Goal: Task Accomplishment & Management: Use online tool/utility

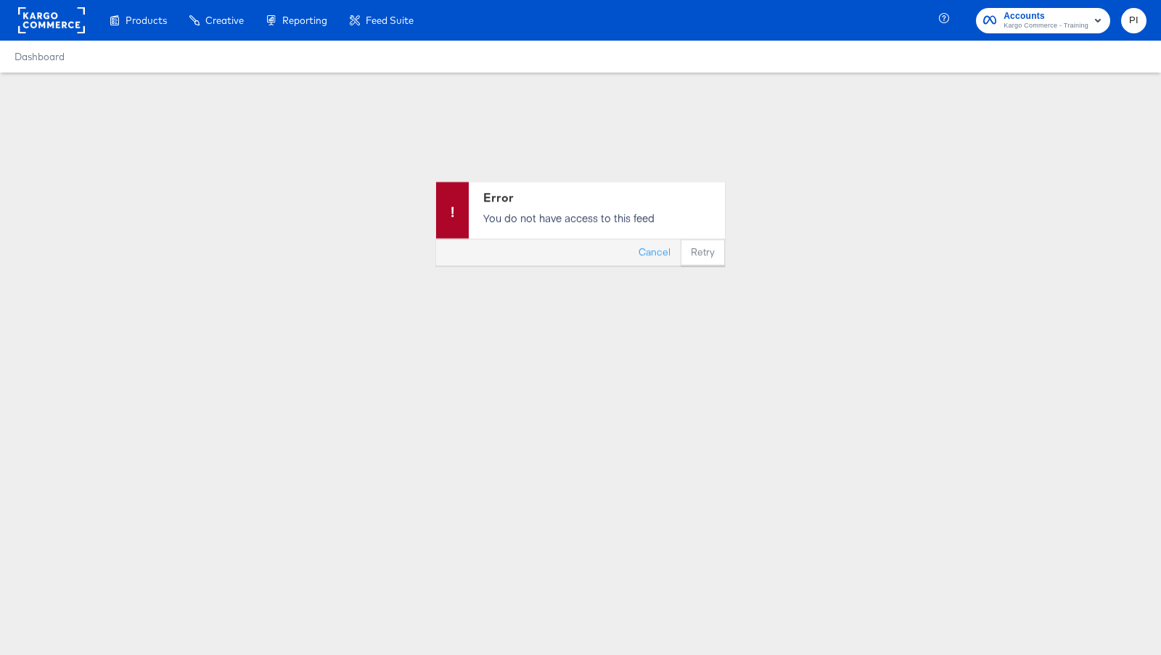
click at [1087, 22] on span "Kargo Commerce - Training" at bounding box center [1045, 26] width 85 height 12
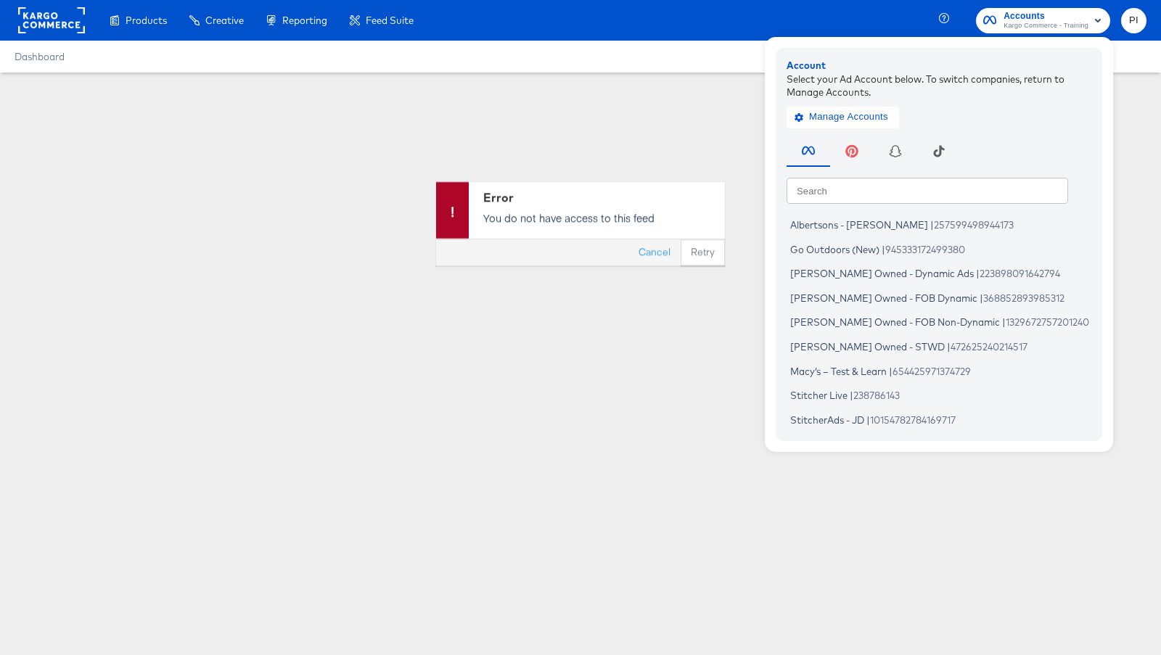
click at [58, 33] on rect at bounding box center [51, 20] width 67 height 26
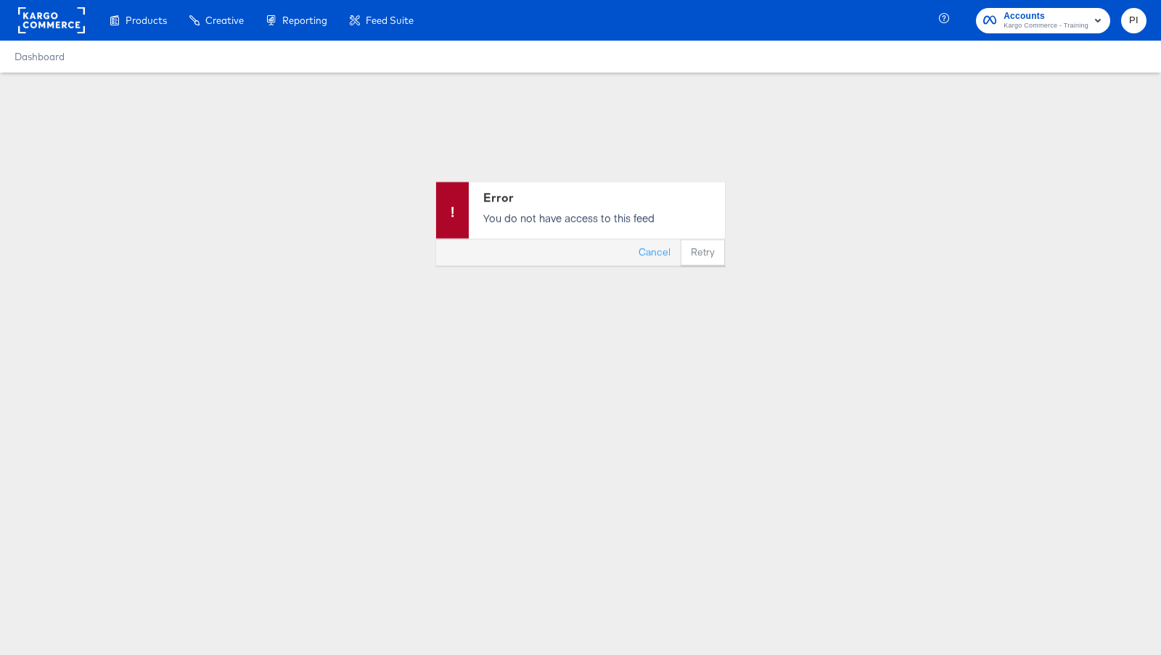
click at [51, 26] on rect at bounding box center [51, 20] width 67 height 26
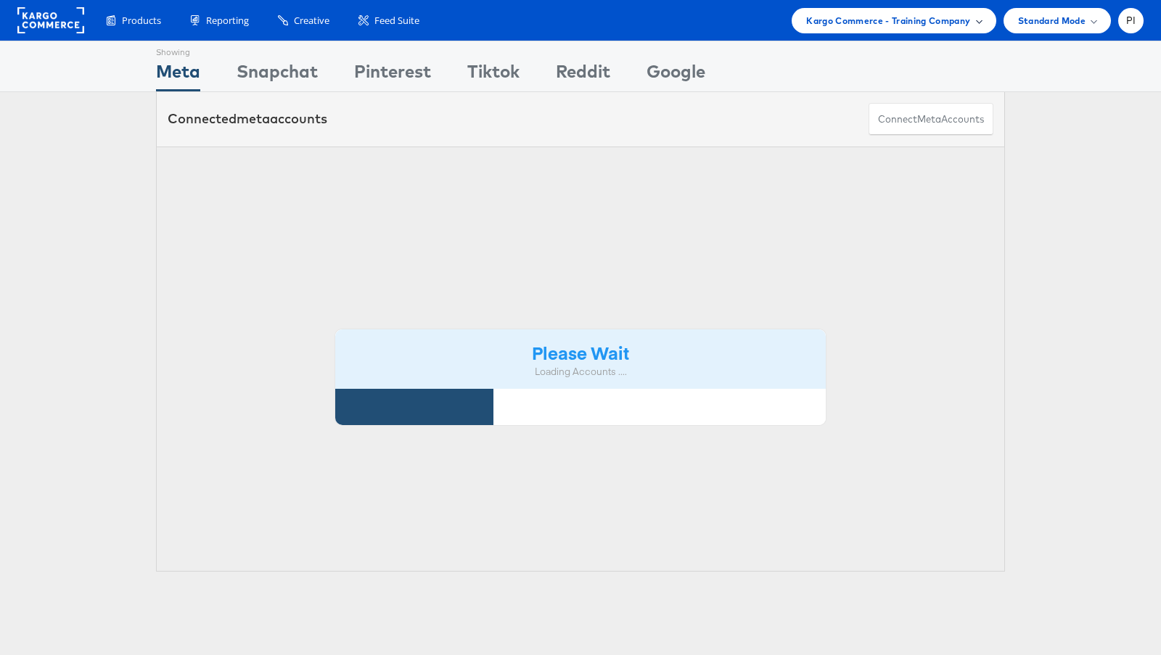
click at [971, 14] on div "Kargo Commerce - Training Company" at bounding box center [893, 20] width 175 height 15
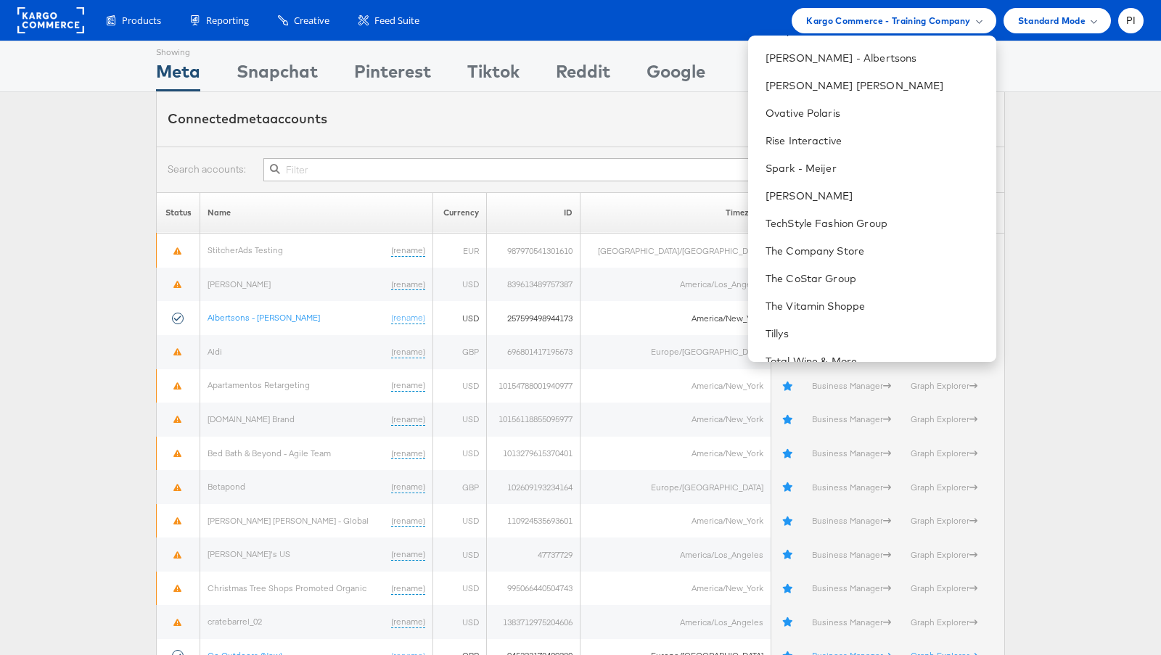
scroll to position [786, 0]
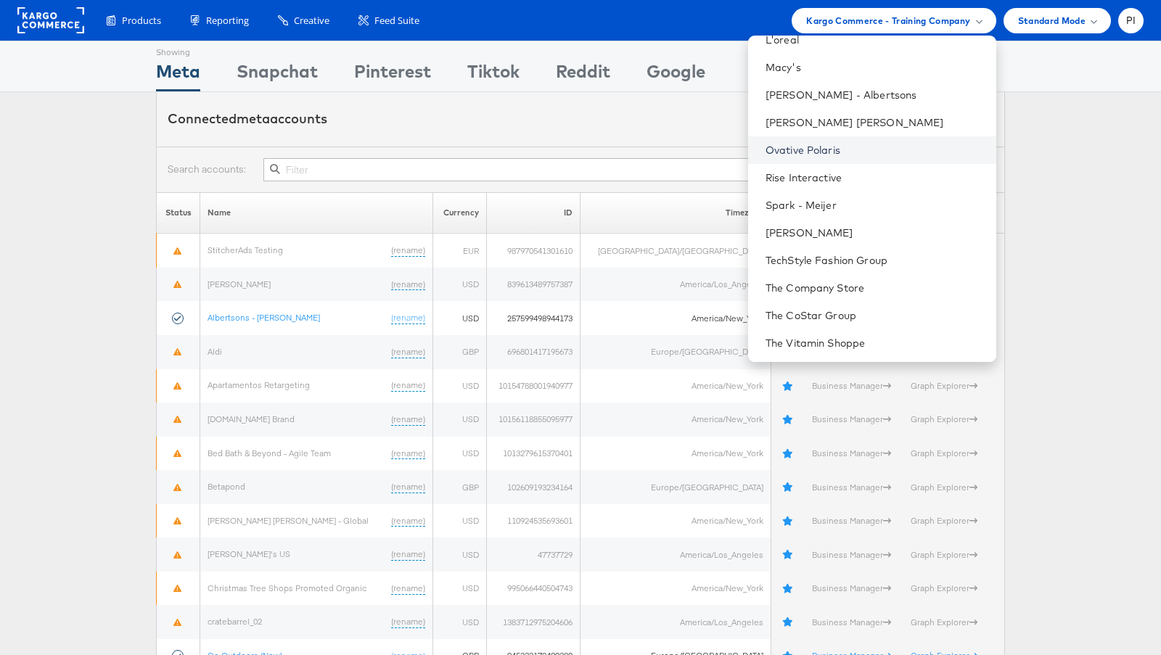
click at [860, 149] on link "Ovative Polaris" at bounding box center [874, 150] width 219 height 15
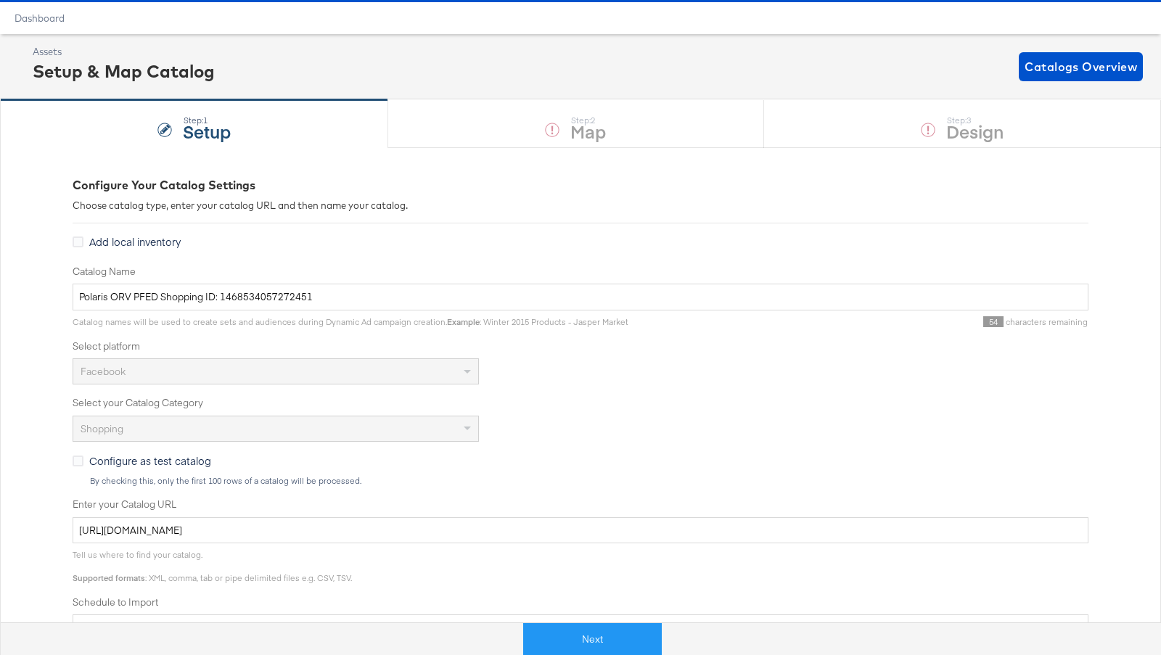
scroll to position [42, 0]
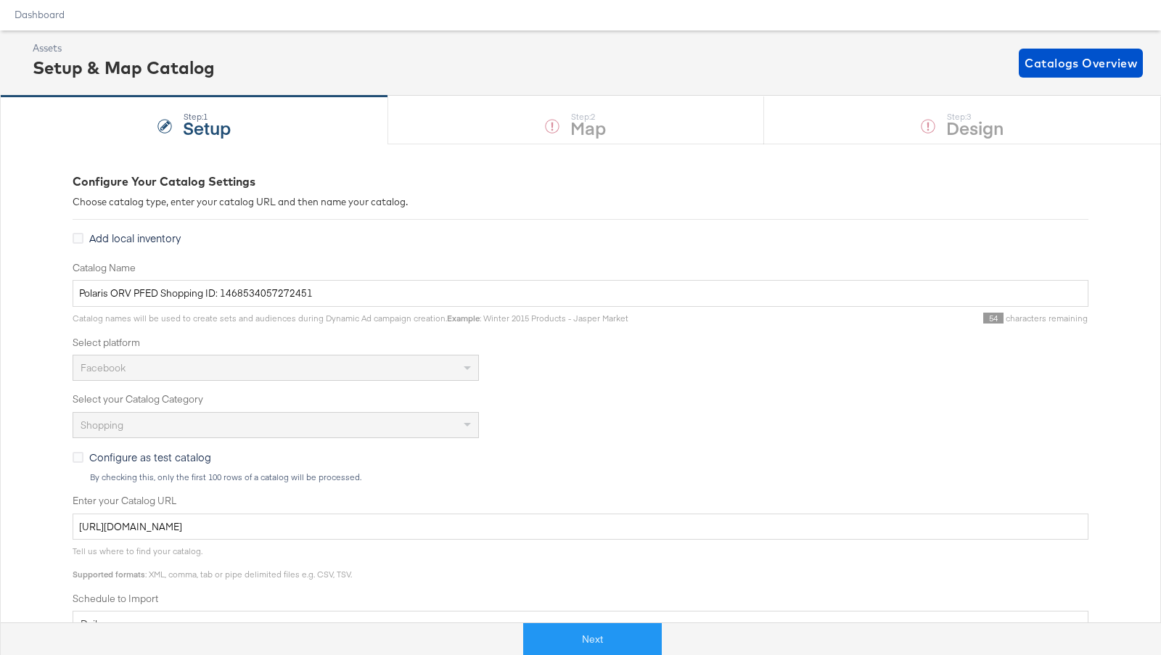
click at [908, 132] on div "Step: 1 Setup Step: 2 Map Step: 3 Design" at bounding box center [580, 120] width 1161 height 48
click at [555, 629] on button "Next" at bounding box center [592, 639] width 139 height 33
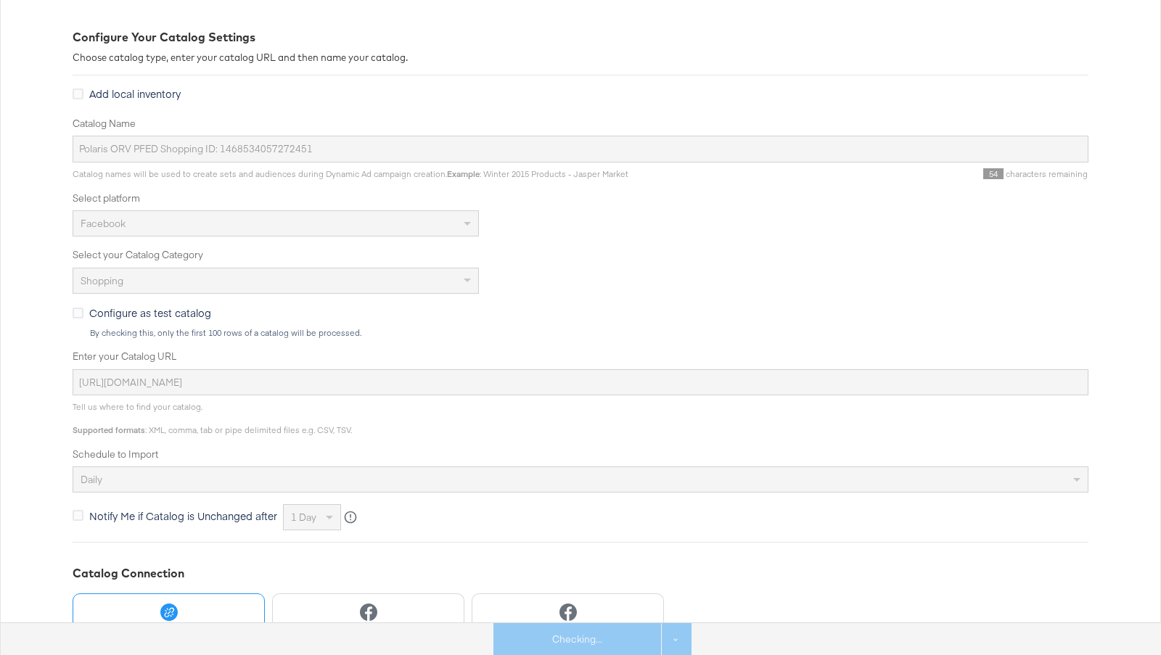
scroll to position [0, 0]
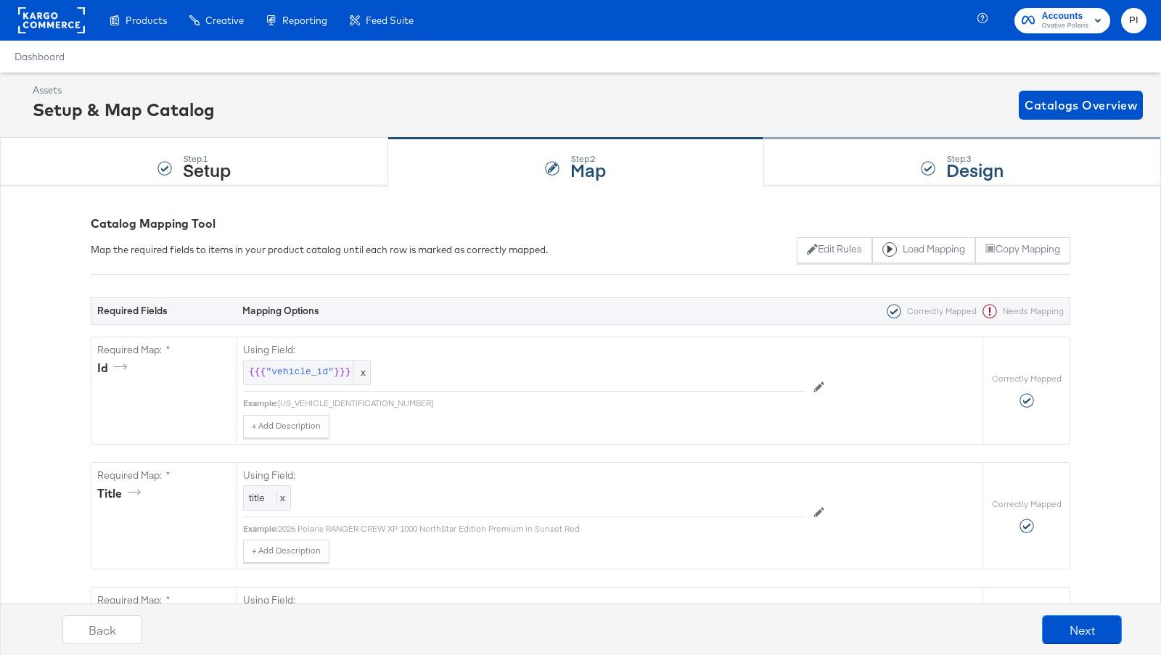
click at [929, 164] on div at bounding box center [928, 168] width 15 height 15
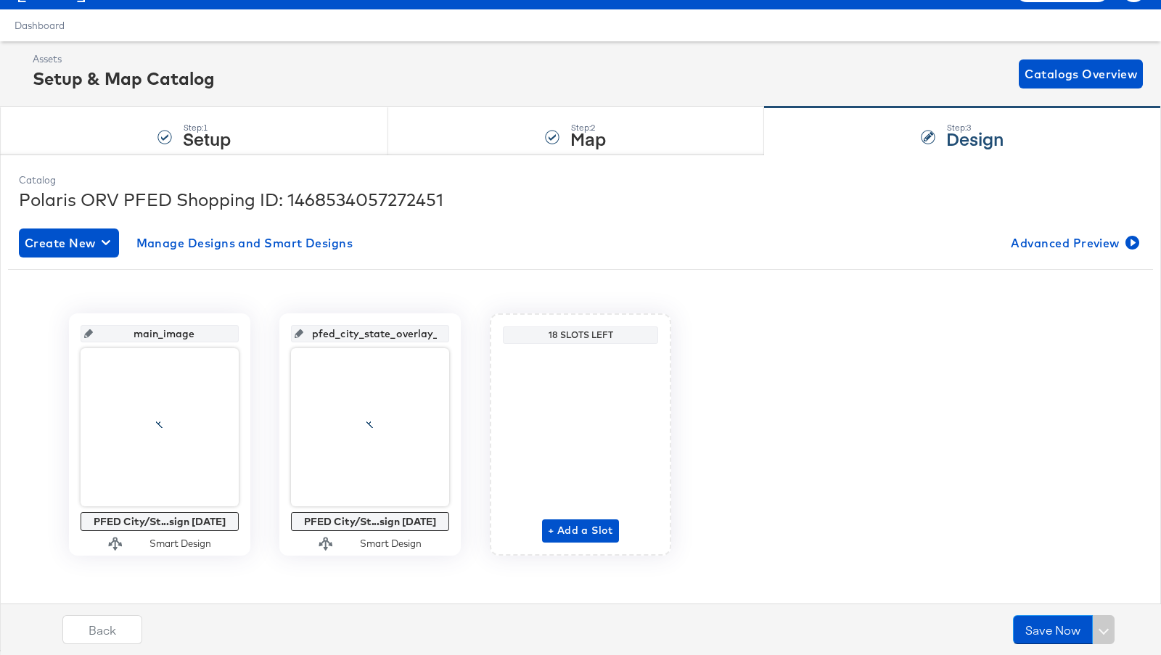
scroll to position [35, 0]
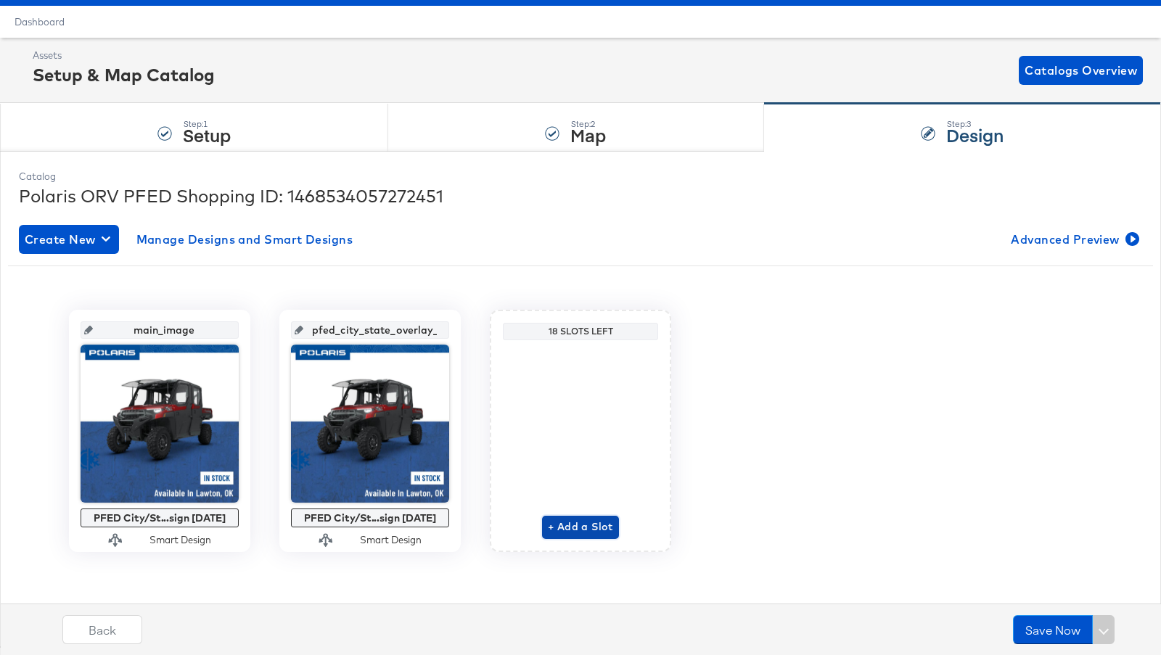
click at [577, 523] on span "+ Add a Slot" at bounding box center [580, 527] width 65 height 18
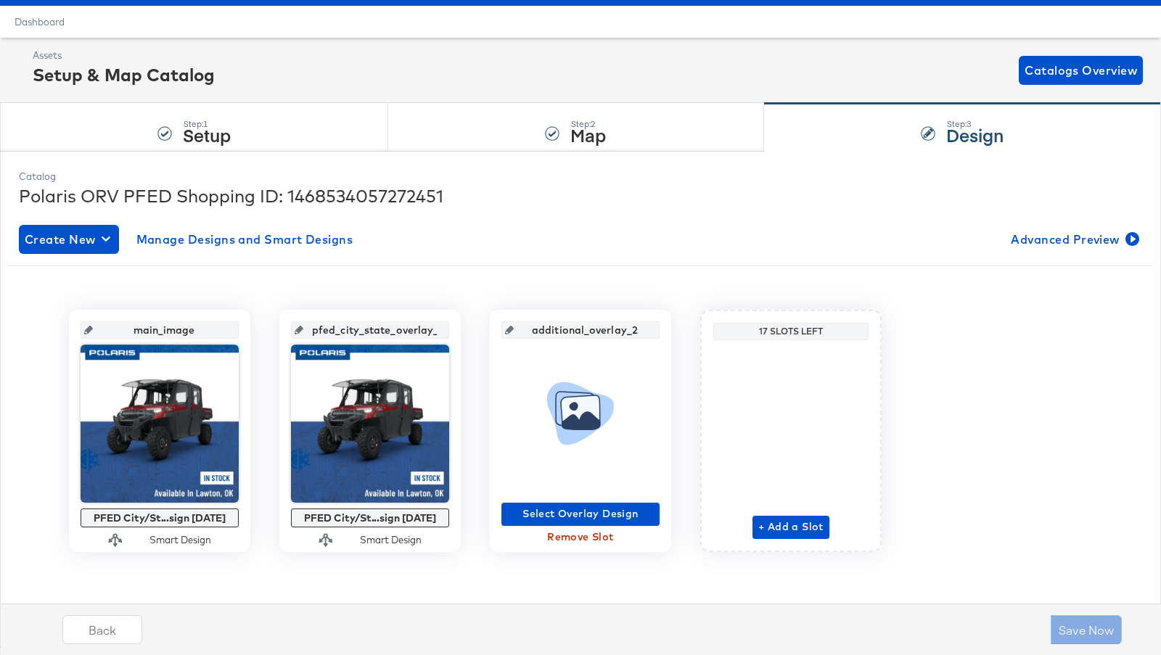
drag, startPoint x: 574, startPoint y: 538, endPoint x: 596, endPoint y: 553, distance: 26.8
click at [596, 553] on div "main_image PFED City/St...sign 8.20.25 Smart Design pfed_city_state_overlay_1 P…" at bounding box center [580, 425] width 1123 height 297
click at [585, 540] on span "Remove Slot" at bounding box center [580, 537] width 147 height 18
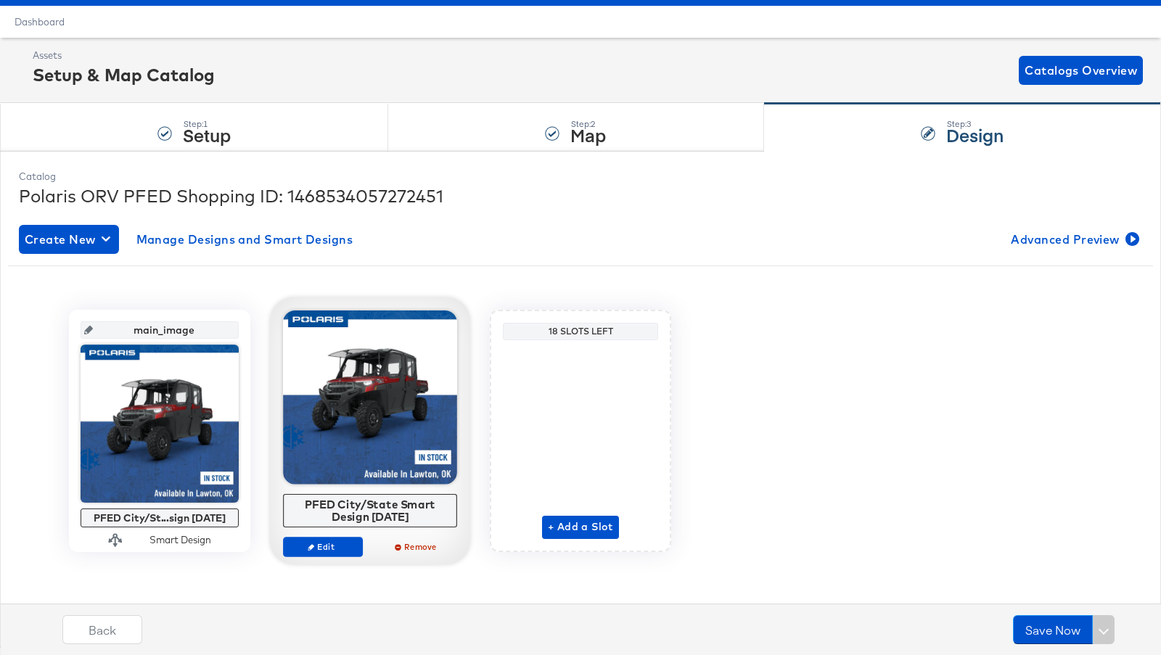
click at [376, 375] on div at bounding box center [370, 397] width 174 height 174
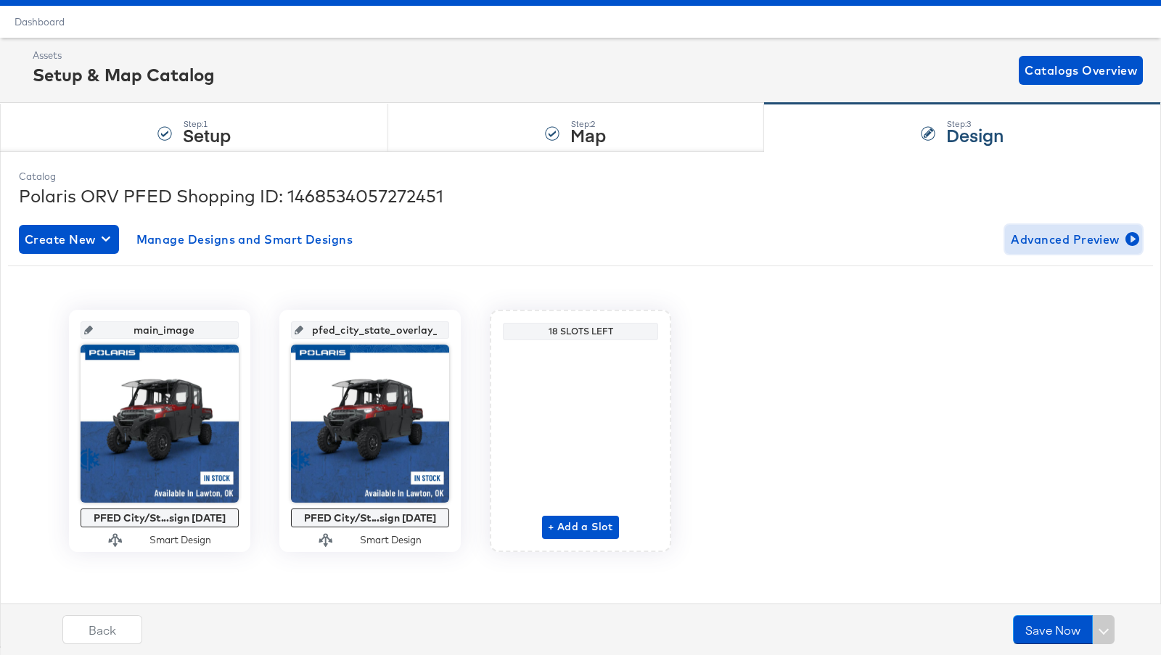
click at [1089, 239] on span "Advanced Preview" at bounding box center [1072, 239] width 125 height 20
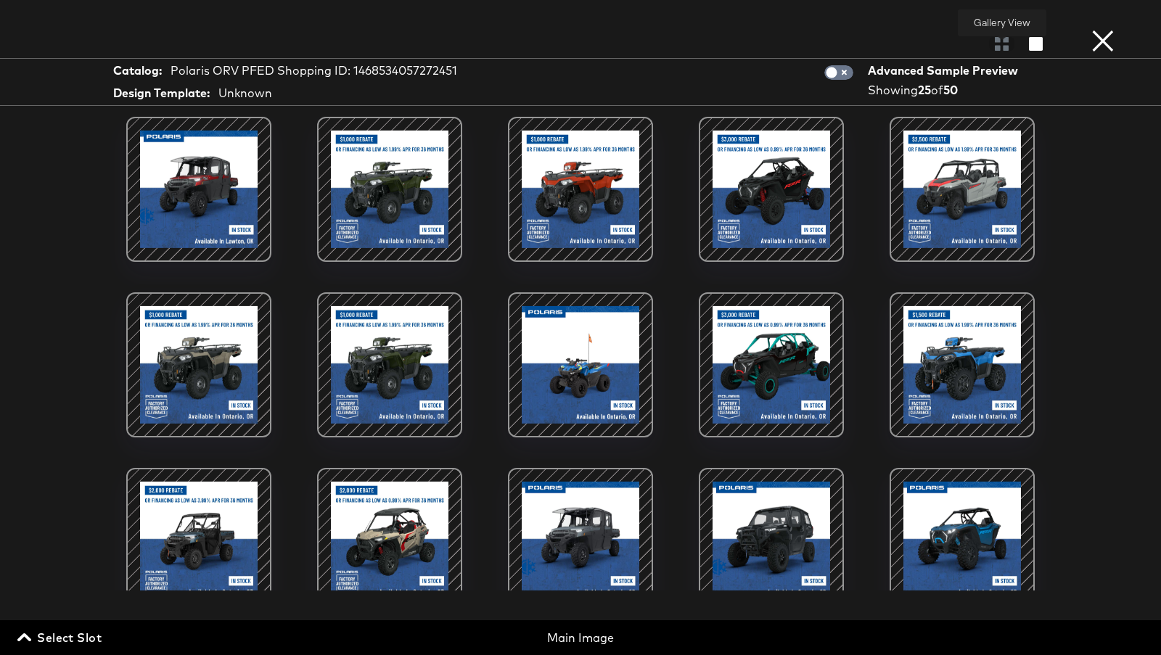
click at [987, 47] on div "Gallery View" at bounding box center [580, 43] width 1161 height 29
click at [1004, 48] on div at bounding box center [1001, 43] width 25 height 15
click at [1025, 49] on button "button" at bounding box center [1035, 44] width 25 height 14
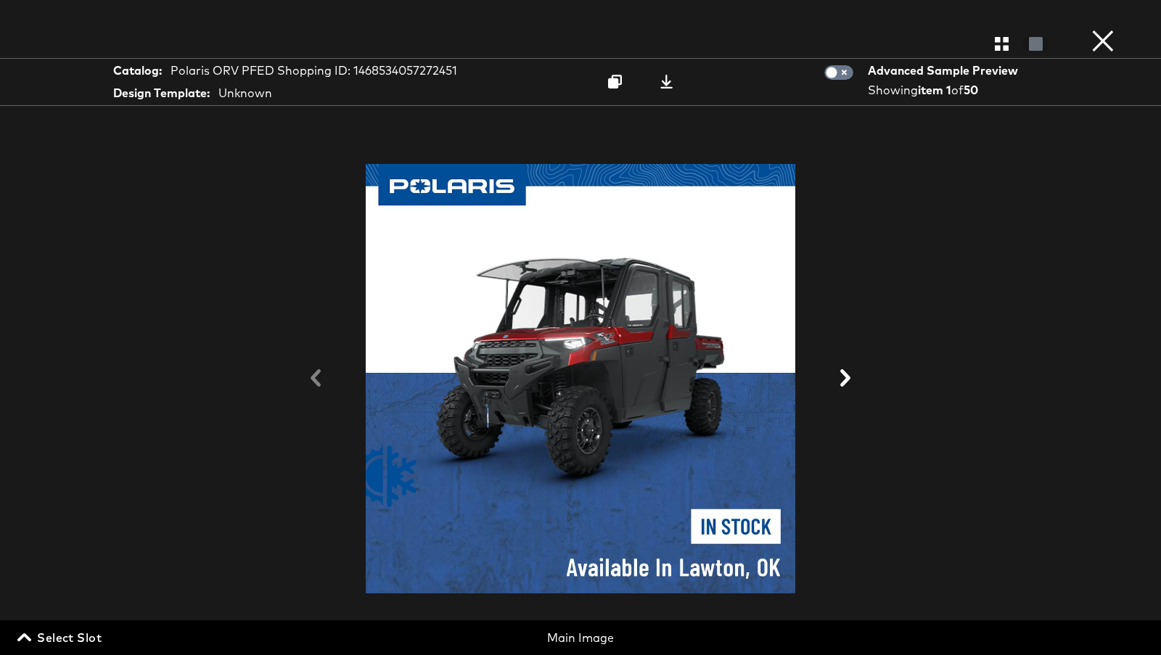
click at [834, 390] on button at bounding box center [845, 379] width 38 height 27
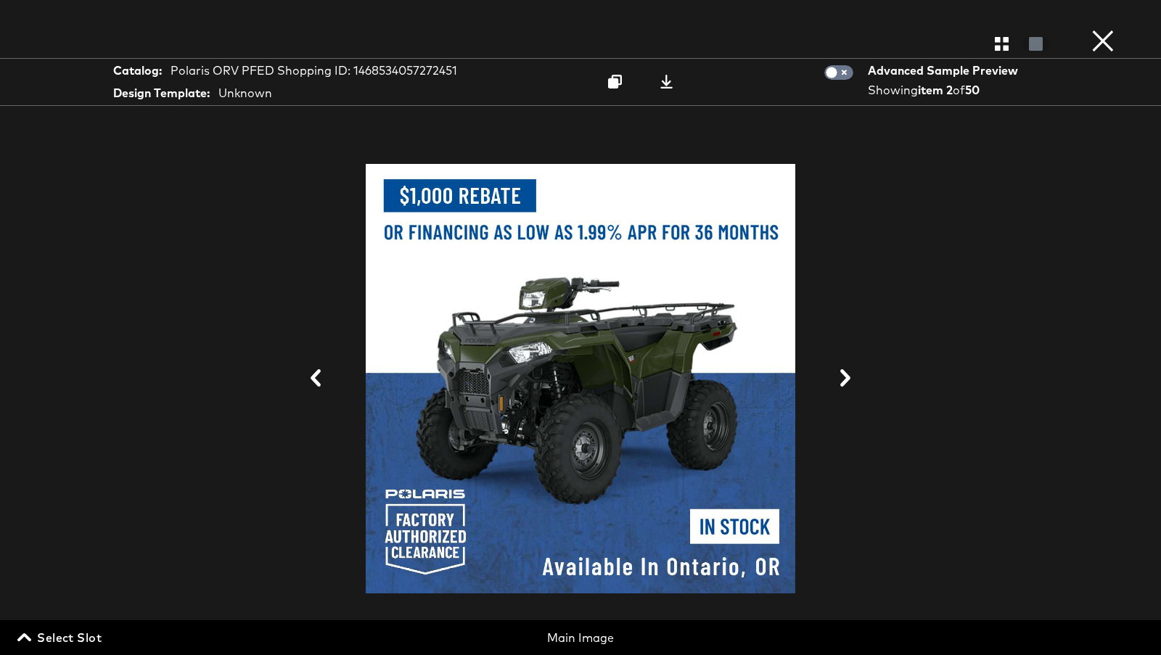
click at [1121, 44] on div "Product View" at bounding box center [580, 43] width 1161 height 29
click at [1113, 29] on button "×" at bounding box center [1102, 14] width 29 height 29
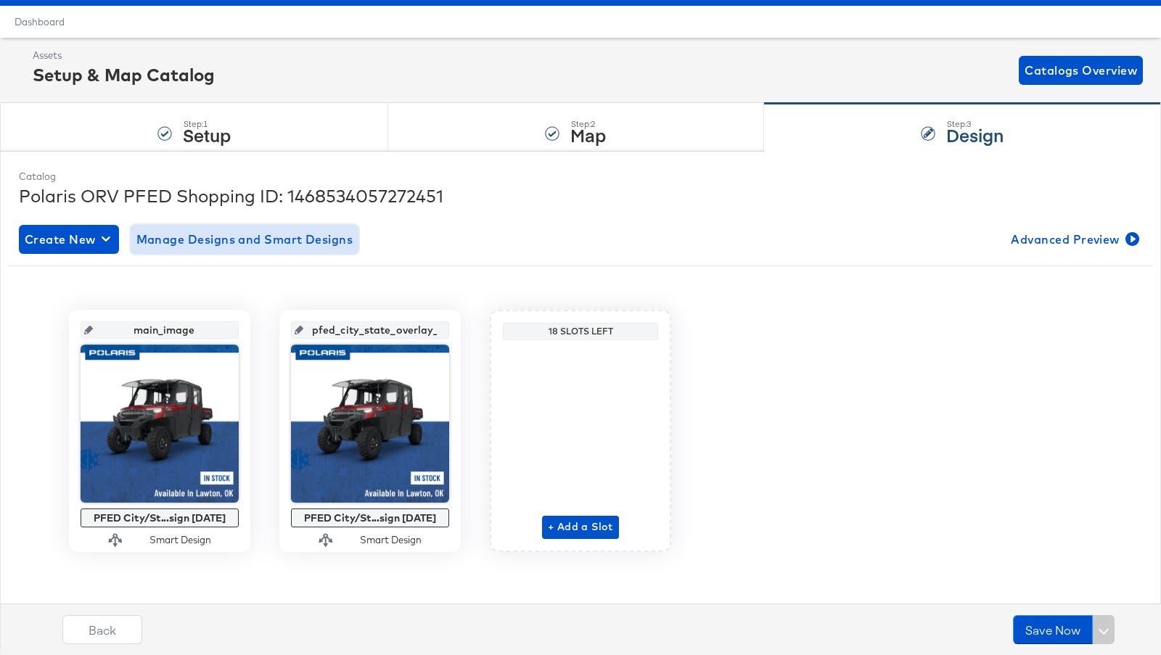
click at [188, 234] on span "Manage Designs and Smart Designs" at bounding box center [244, 239] width 217 height 20
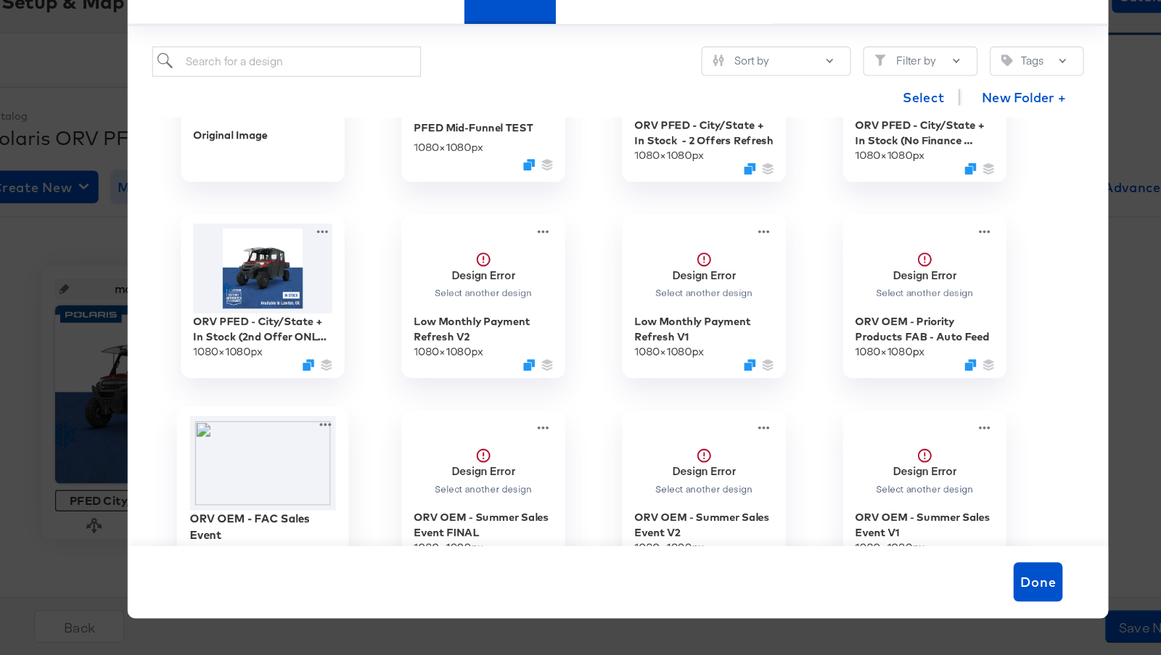
scroll to position [0, 0]
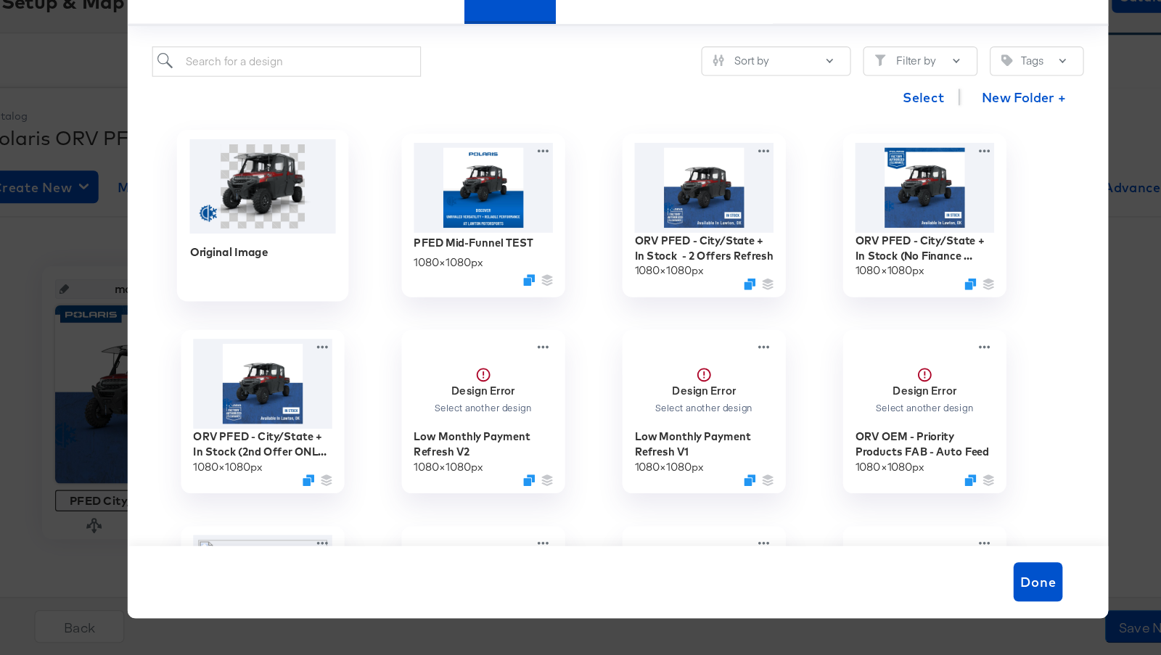
click at [237, 242] on img at bounding box center [265, 238] width 130 height 83
click at [683, 268] on img at bounding box center [657, 238] width 130 height 83
click at [474, 250] on img at bounding box center [461, 238] width 130 height 83
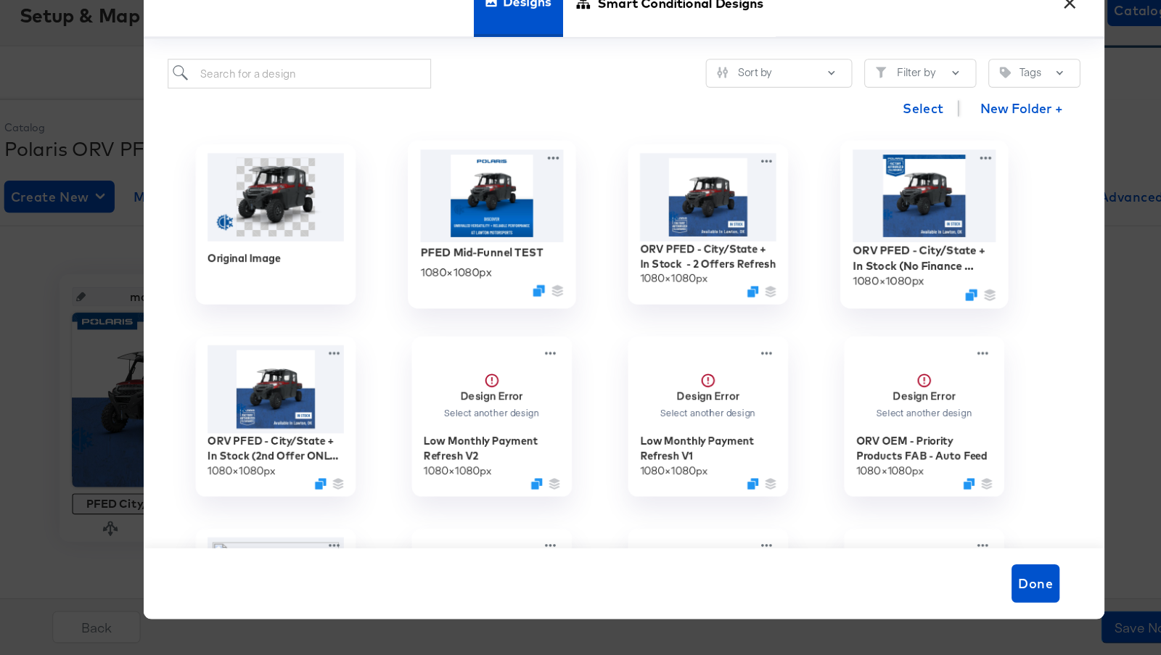
scroll to position [35, 0]
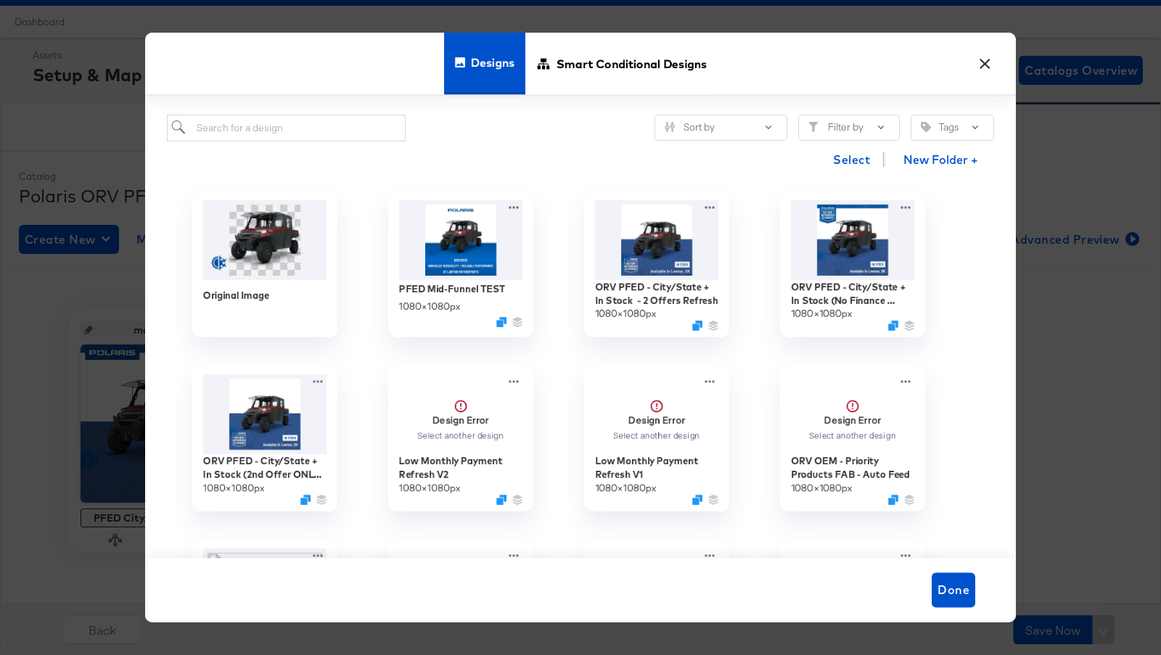
click at [989, 68] on button "×" at bounding box center [984, 60] width 26 height 26
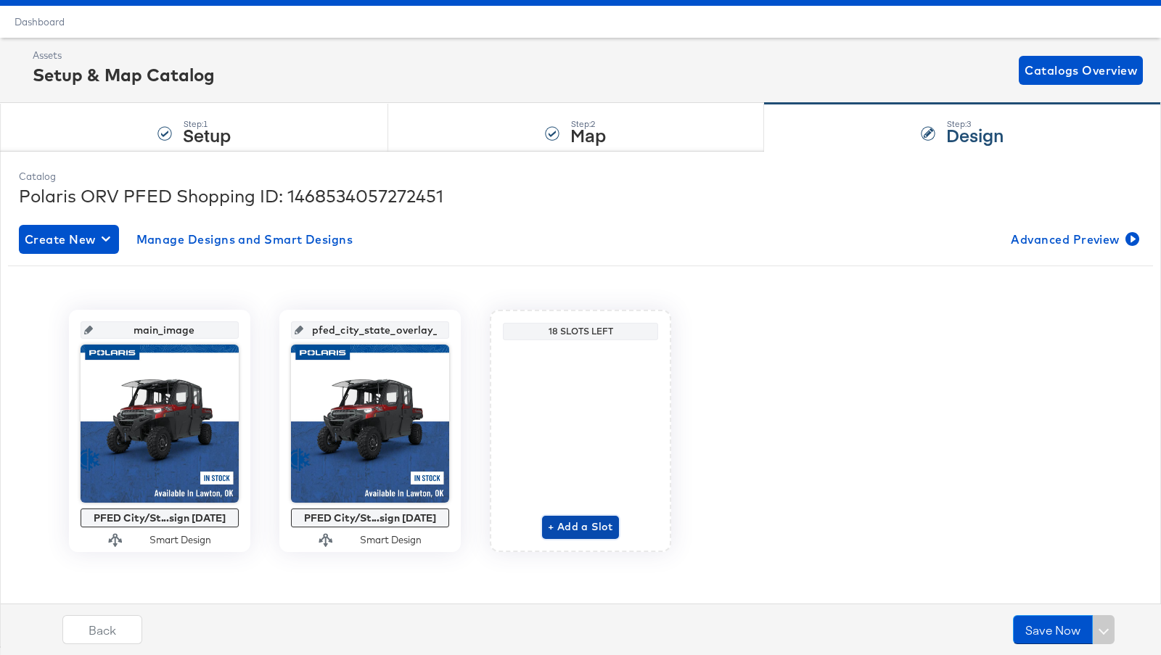
click at [593, 530] on span "+ Add a Slot" at bounding box center [580, 527] width 65 height 18
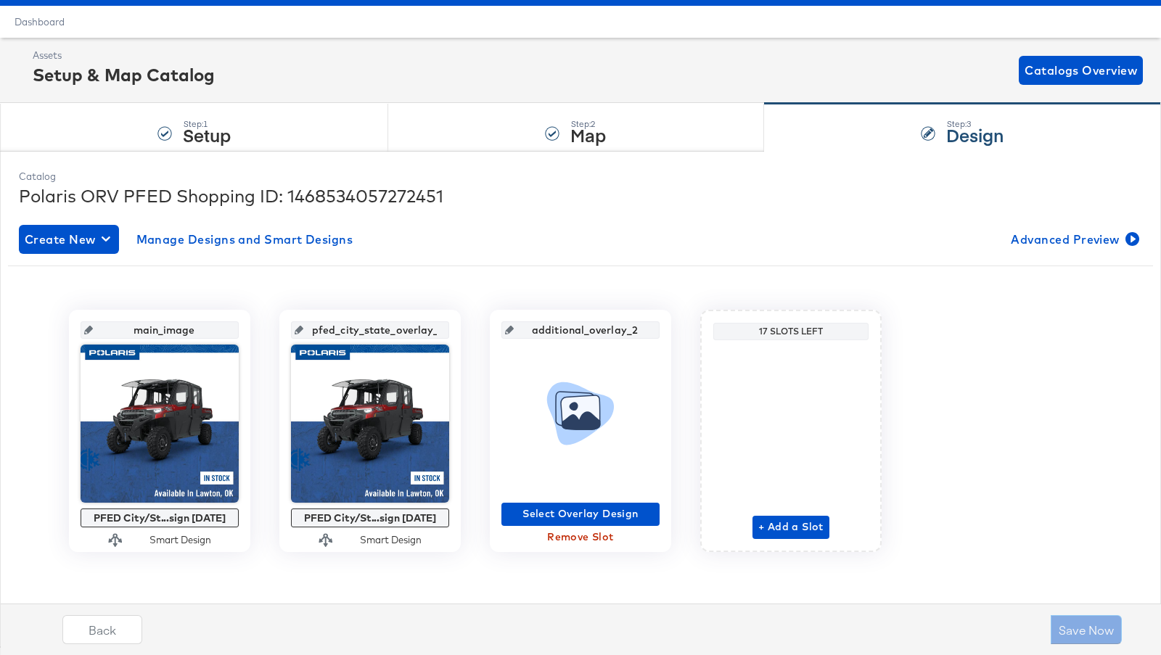
click at [586, 534] on span "Remove Slot" at bounding box center [580, 537] width 147 height 18
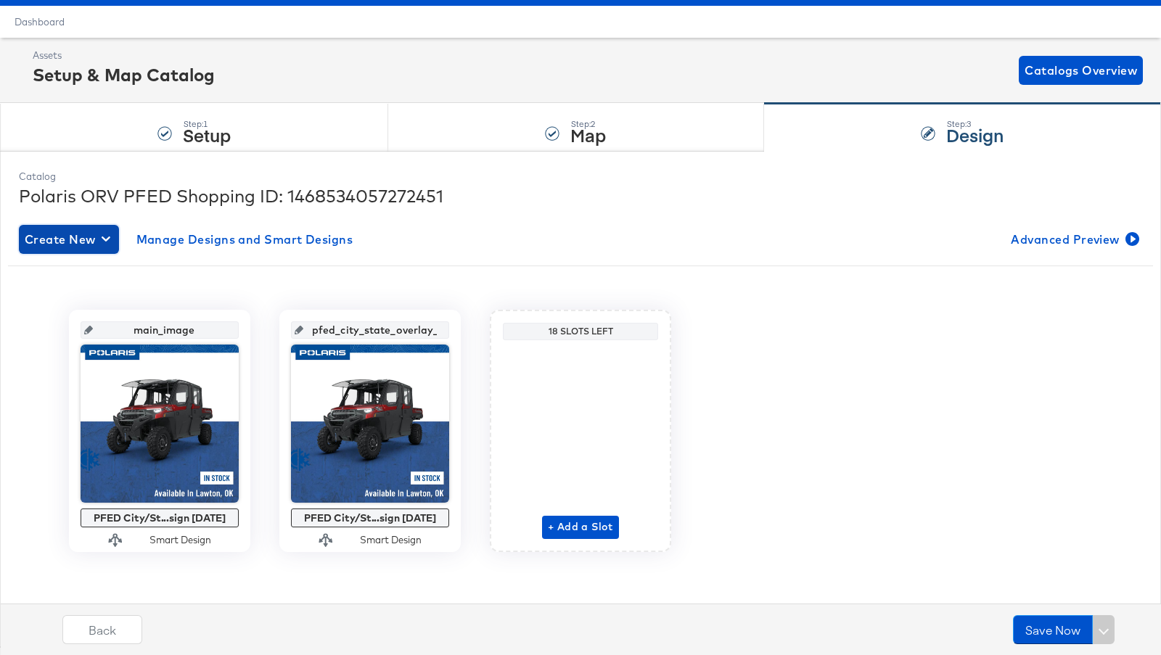
click at [98, 238] on span "Create New" at bounding box center [69, 239] width 88 height 20
click at [603, 537] on button "+ Add a Slot" at bounding box center [580, 527] width 77 height 23
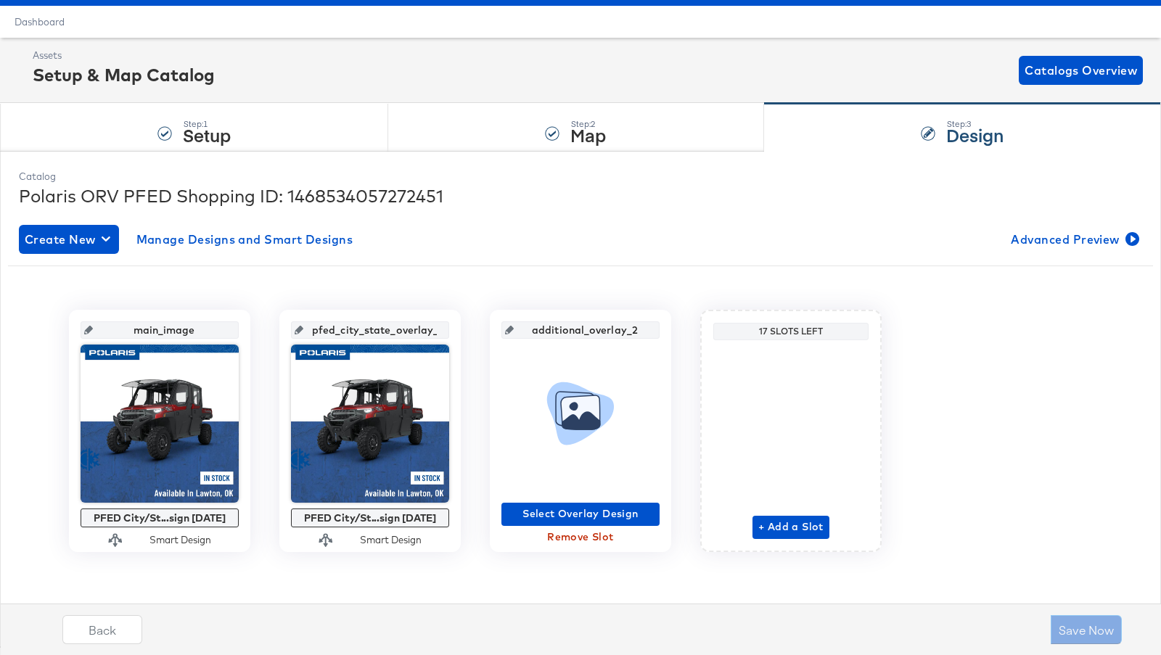
click at [582, 362] on icon at bounding box center [580, 410] width 80 height 142
click at [552, 511] on span "Select Overlay Design" at bounding box center [580, 514] width 147 height 18
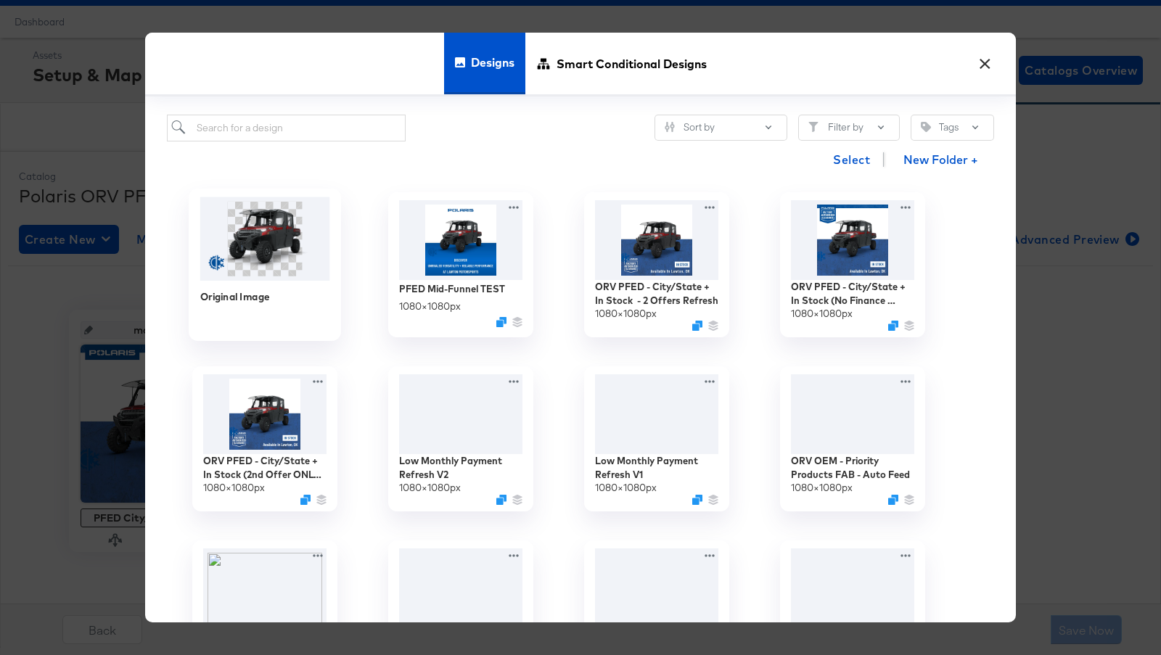
click at [289, 209] on img at bounding box center [265, 238] width 130 height 83
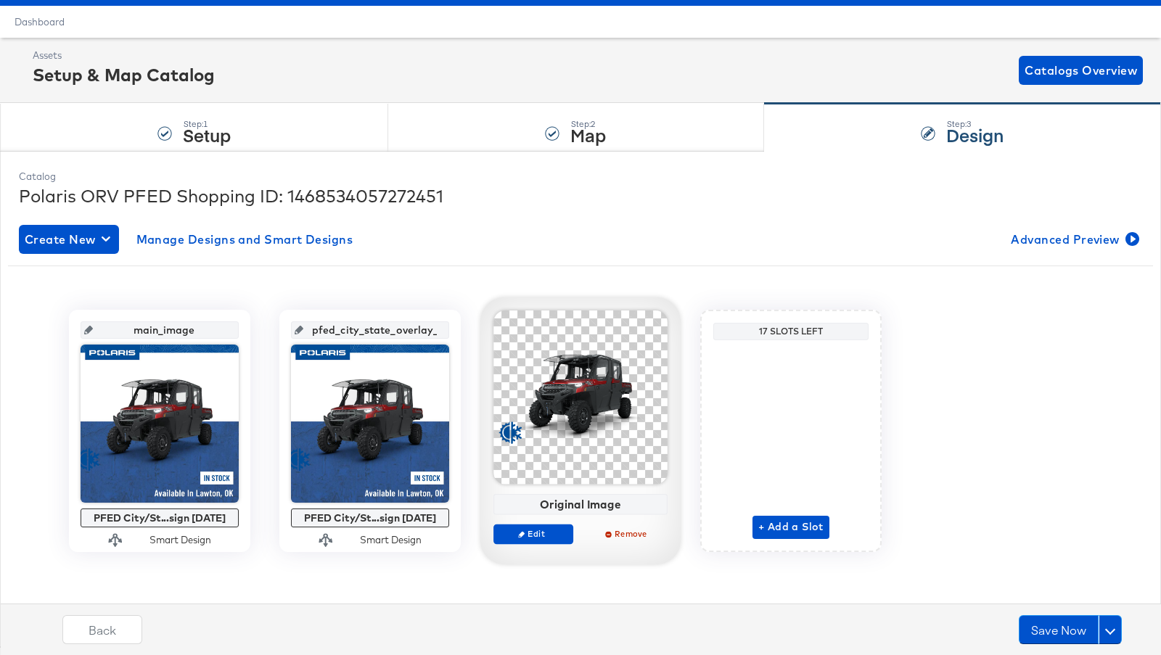
click at [627, 403] on div at bounding box center [580, 397] width 174 height 174
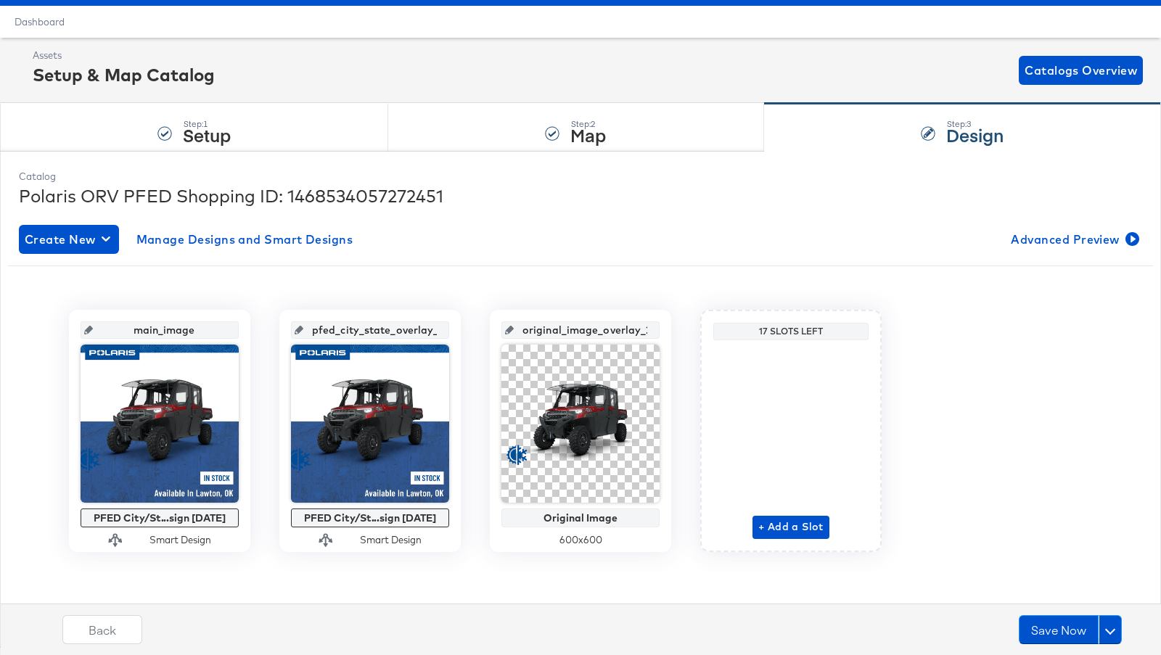
click at [1053, 254] on div at bounding box center [580, 254] width 1123 height 1
click at [1058, 229] on span "Advanced Preview" at bounding box center [1072, 239] width 125 height 20
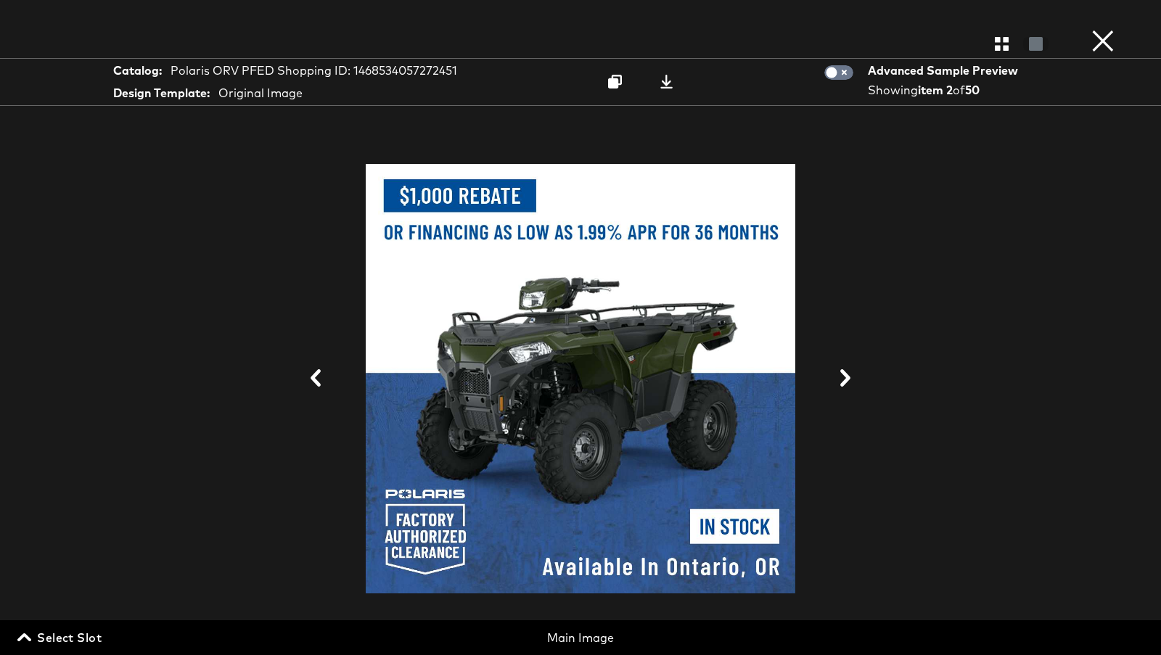
click at [43, 635] on span "Select Slot" at bounding box center [60, 637] width 81 height 20
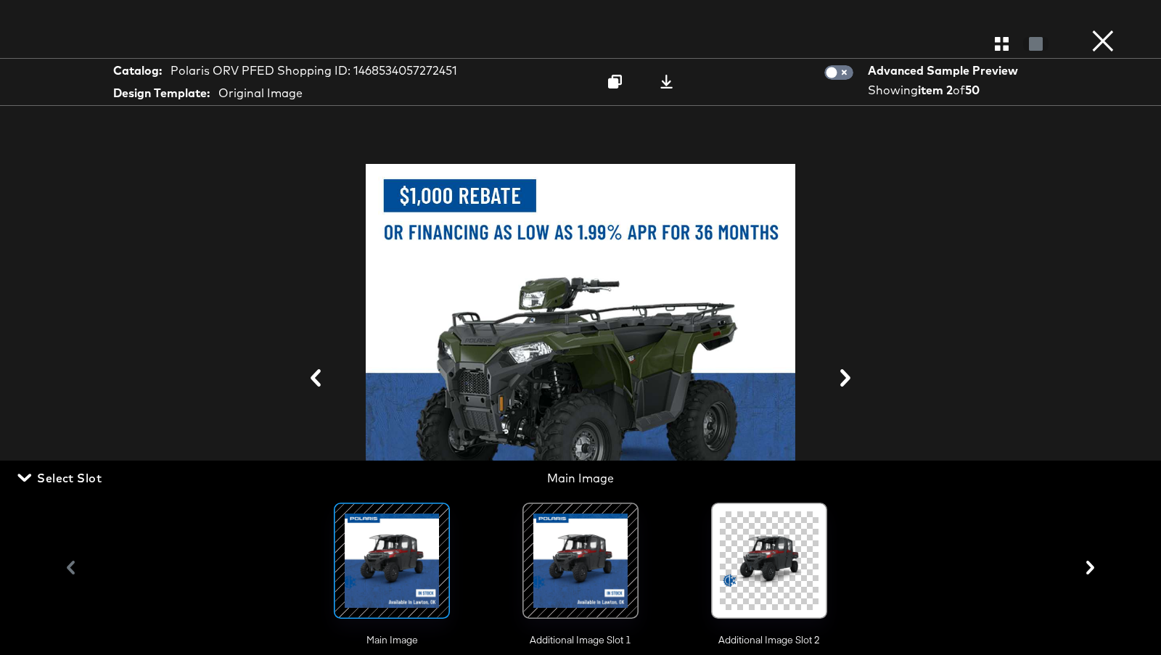
click at [701, 567] on div at bounding box center [768, 560] width 145 height 145
click at [762, 567] on div at bounding box center [769, 560] width 99 height 99
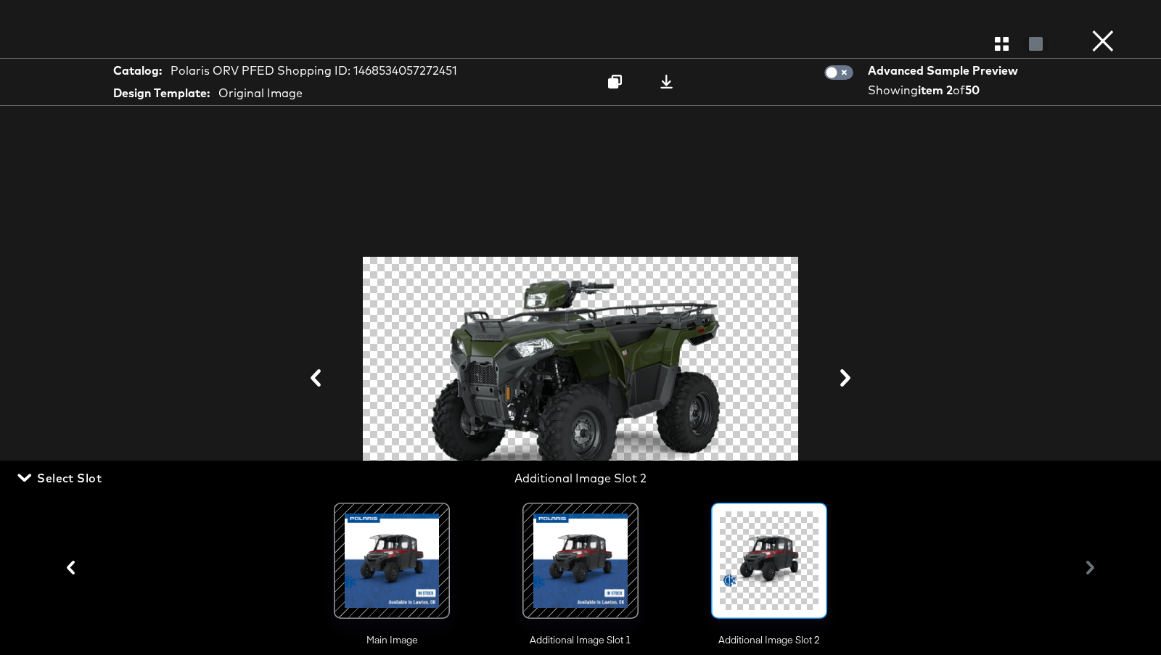
click at [835, 385] on button at bounding box center [845, 379] width 38 height 27
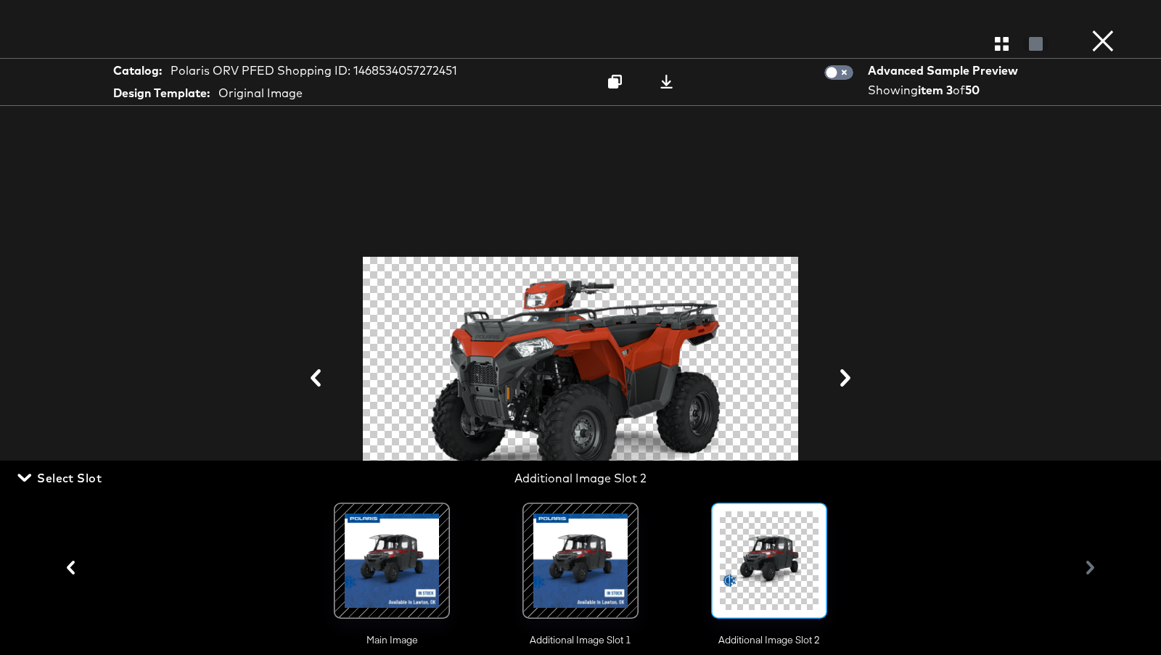
click at [971, 345] on div at bounding box center [581, 379] width 1016 height 510
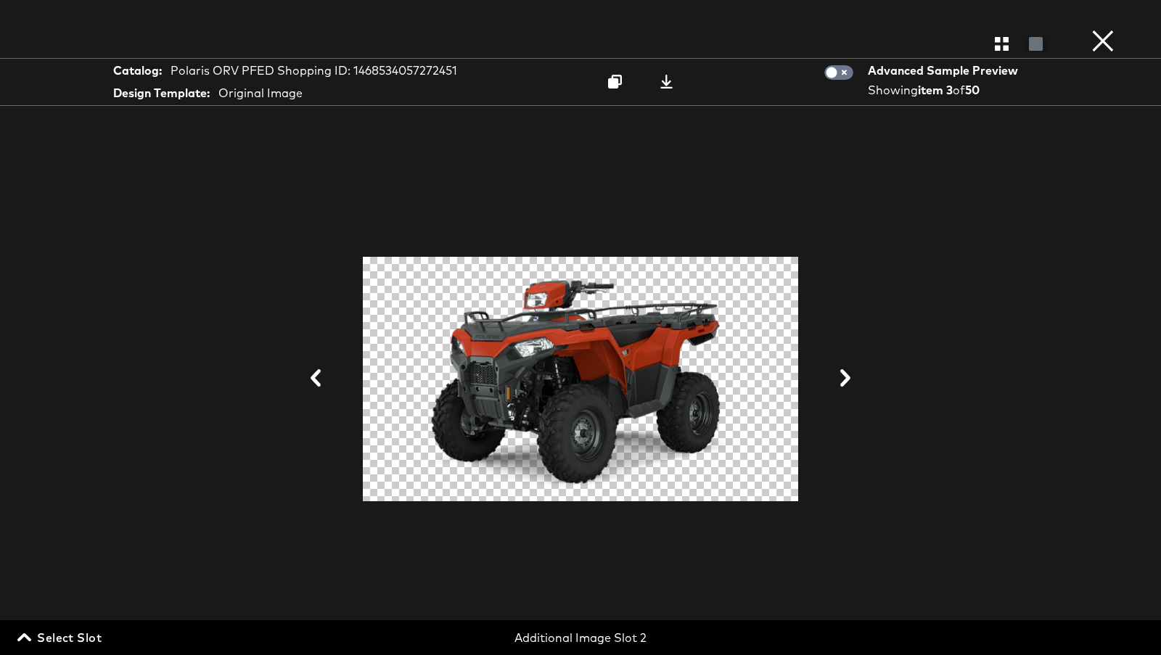
click at [838, 390] on button at bounding box center [845, 379] width 38 height 27
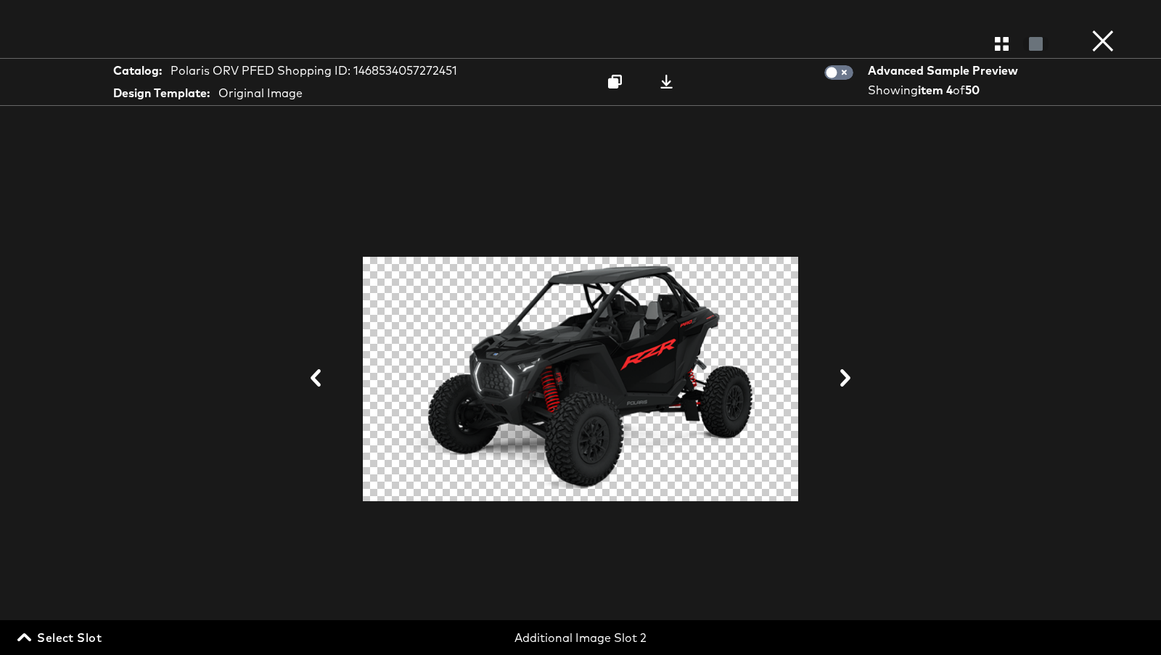
click at [855, 384] on button at bounding box center [845, 379] width 38 height 27
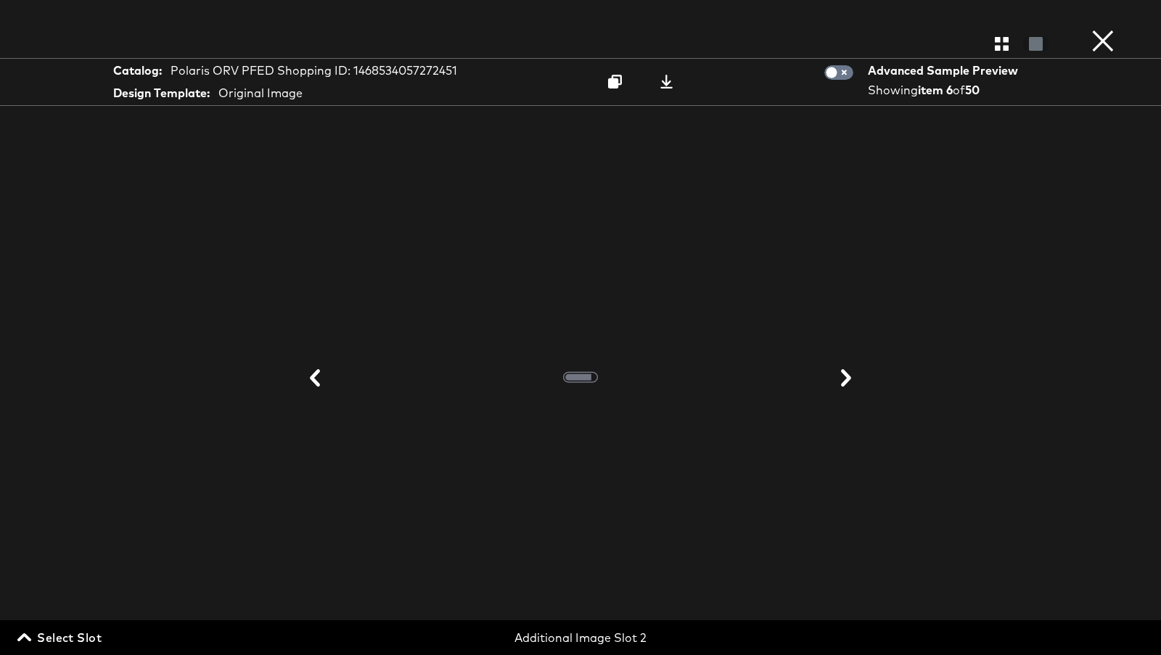
click at [855, 384] on button at bounding box center [846, 379] width 38 height 27
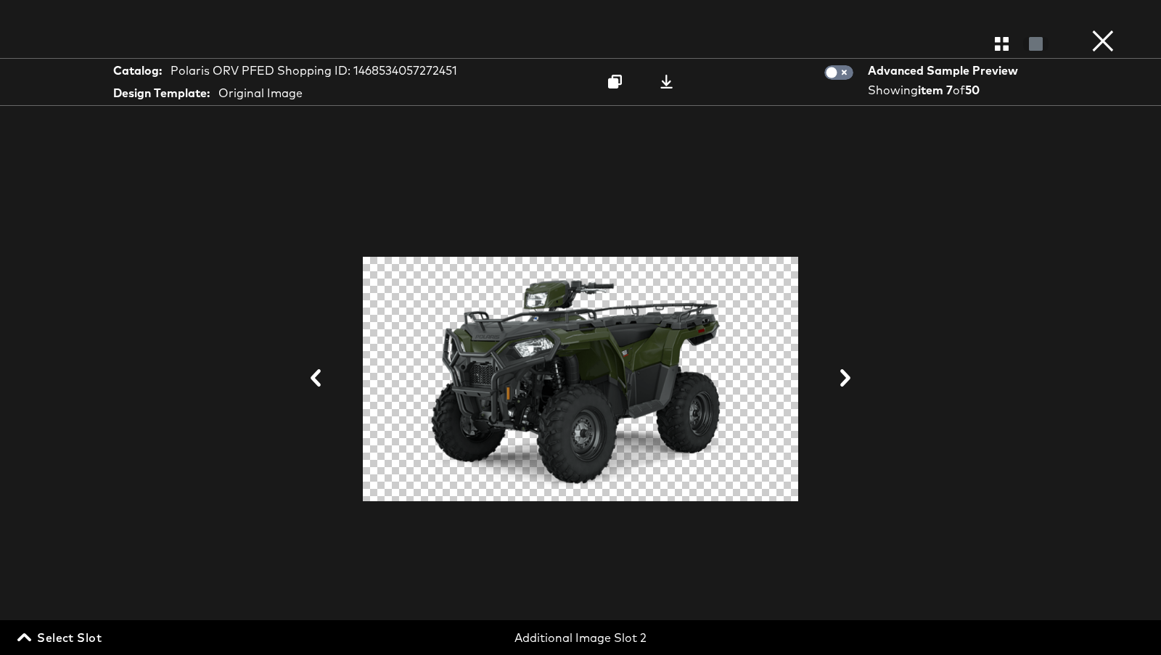
click at [855, 384] on button at bounding box center [845, 379] width 38 height 27
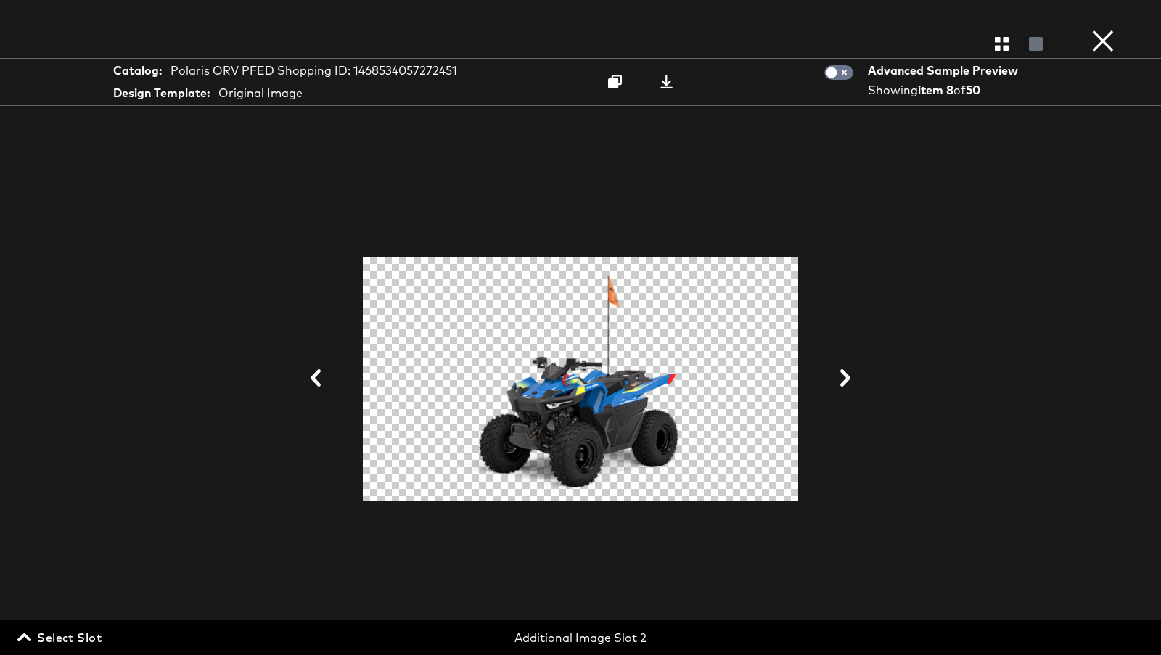
click at [302, 382] on button at bounding box center [316, 379] width 38 height 27
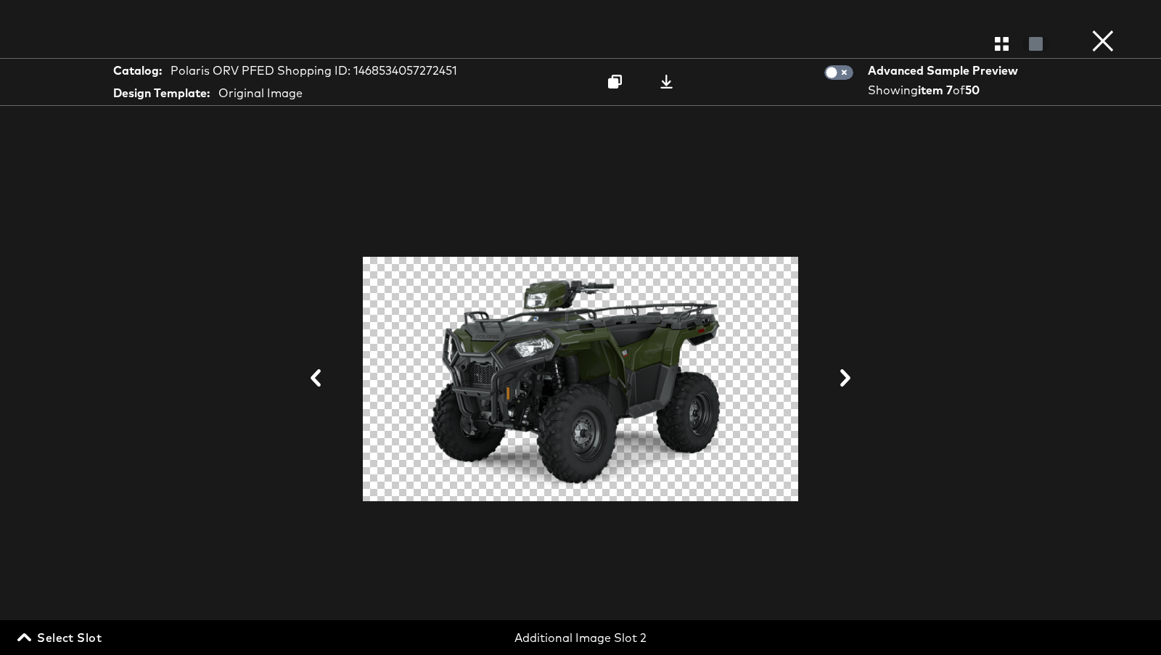
click at [302, 382] on button at bounding box center [316, 379] width 38 height 27
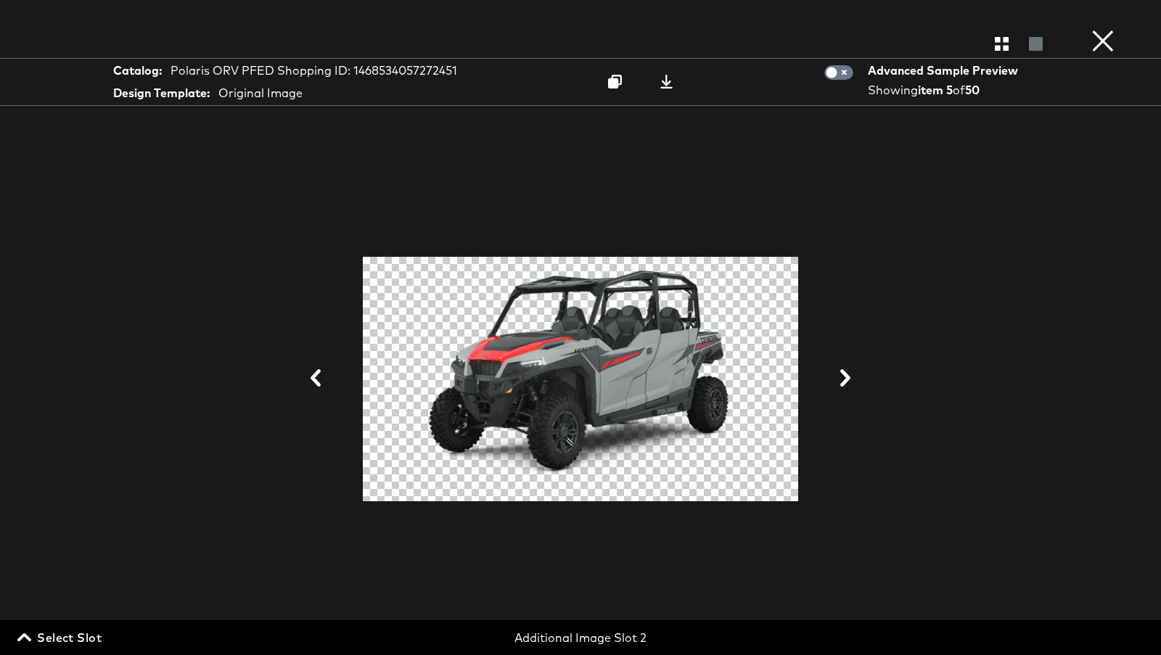
click at [302, 382] on button at bounding box center [316, 379] width 38 height 27
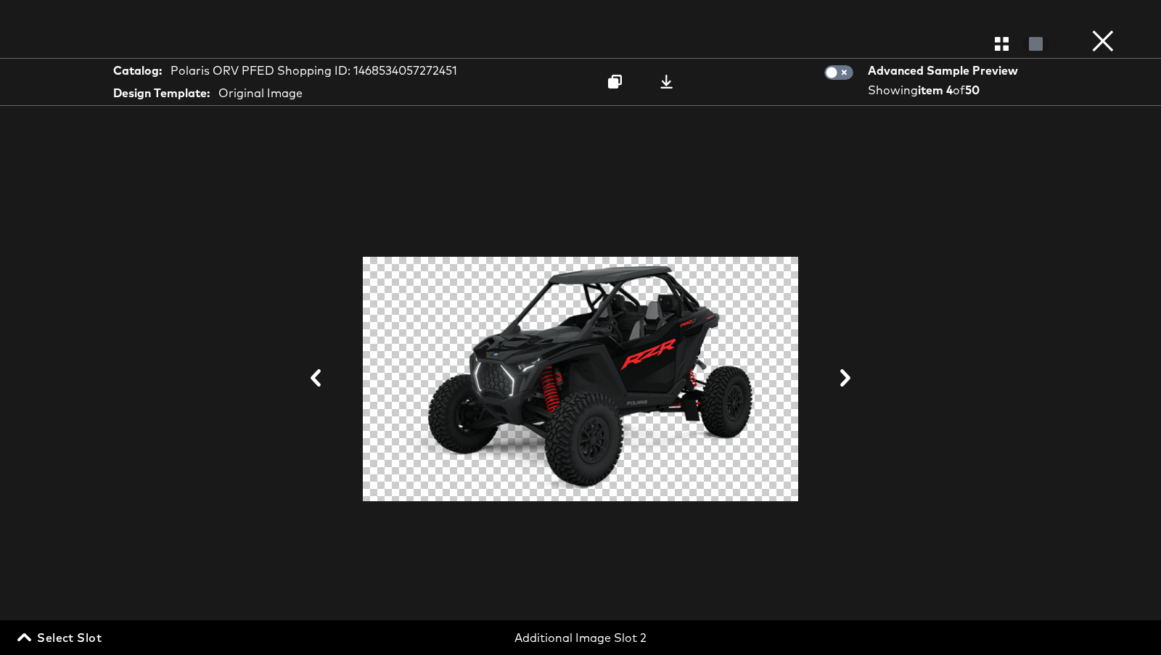
click at [302, 382] on button at bounding box center [316, 379] width 38 height 27
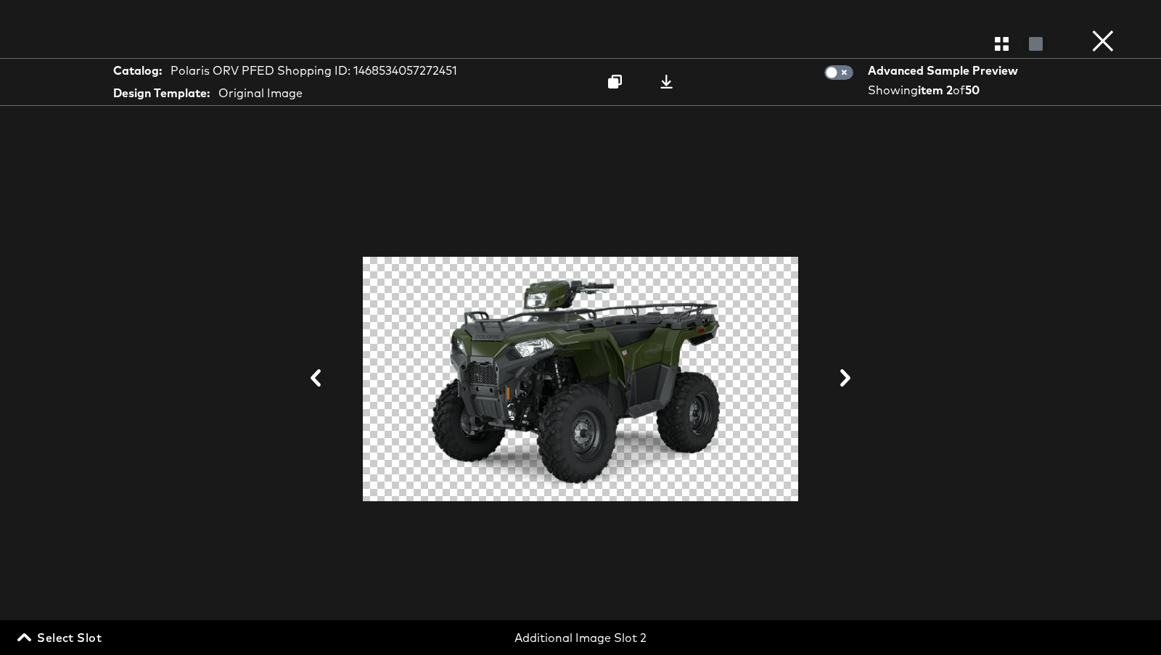
click at [302, 382] on button at bounding box center [316, 379] width 38 height 27
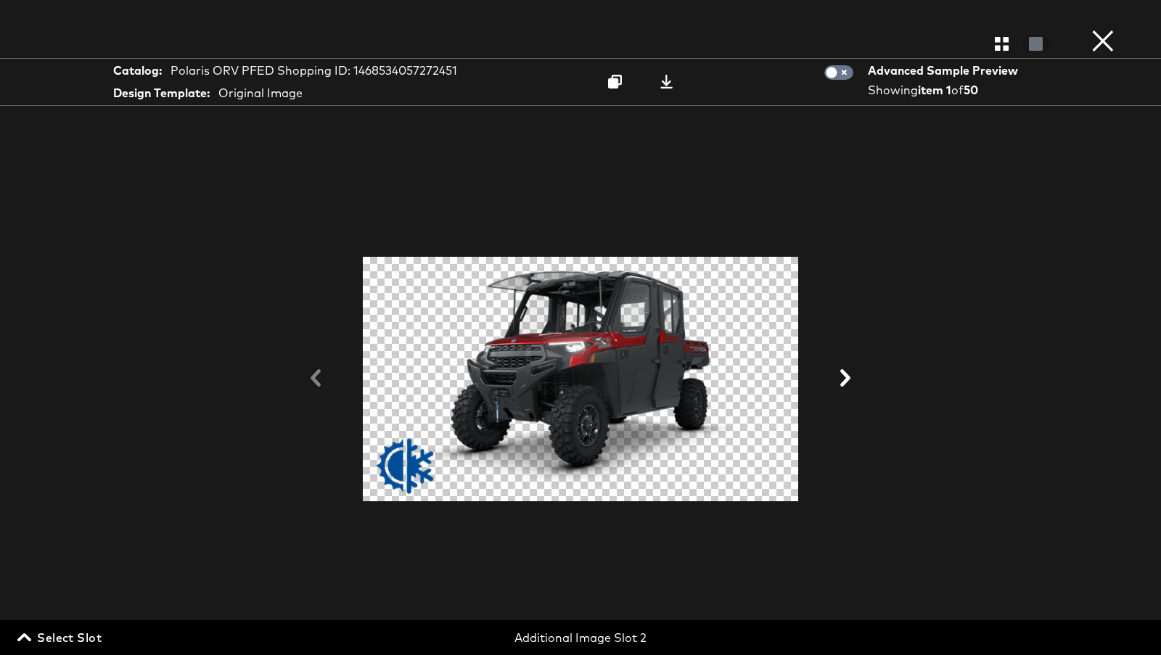
click at [1121, 37] on div at bounding box center [580, 43] width 1161 height 29
click at [1103, 29] on button "×" at bounding box center [1102, 14] width 29 height 29
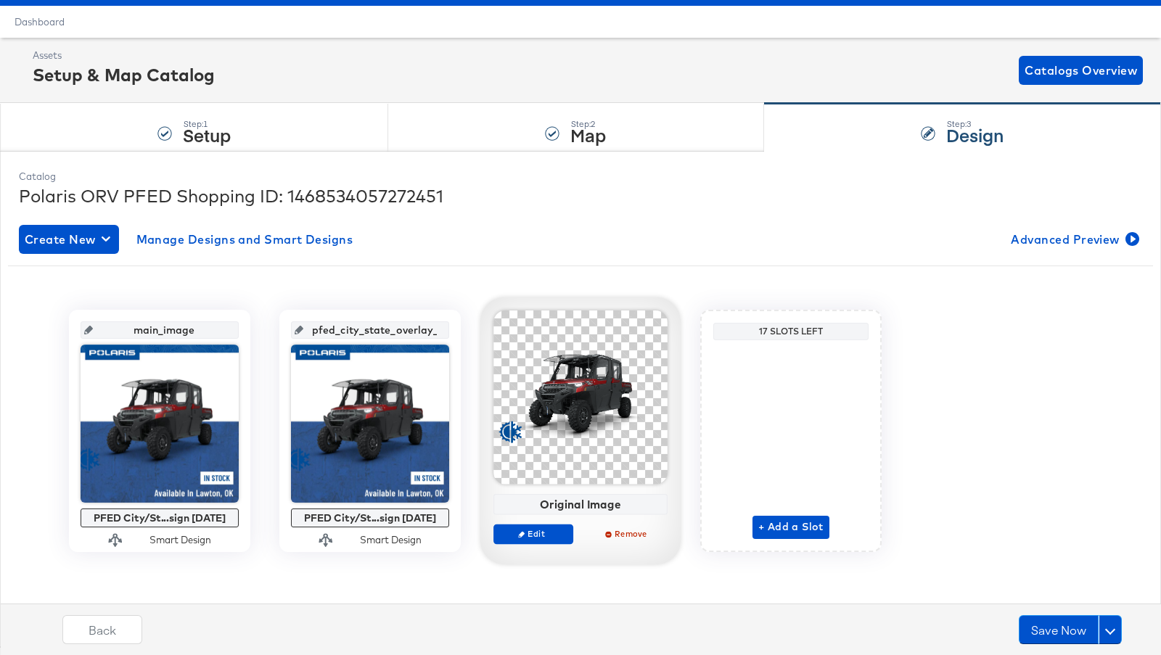
click at [590, 421] on div at bounding box center [580, 397] width 174 height 174
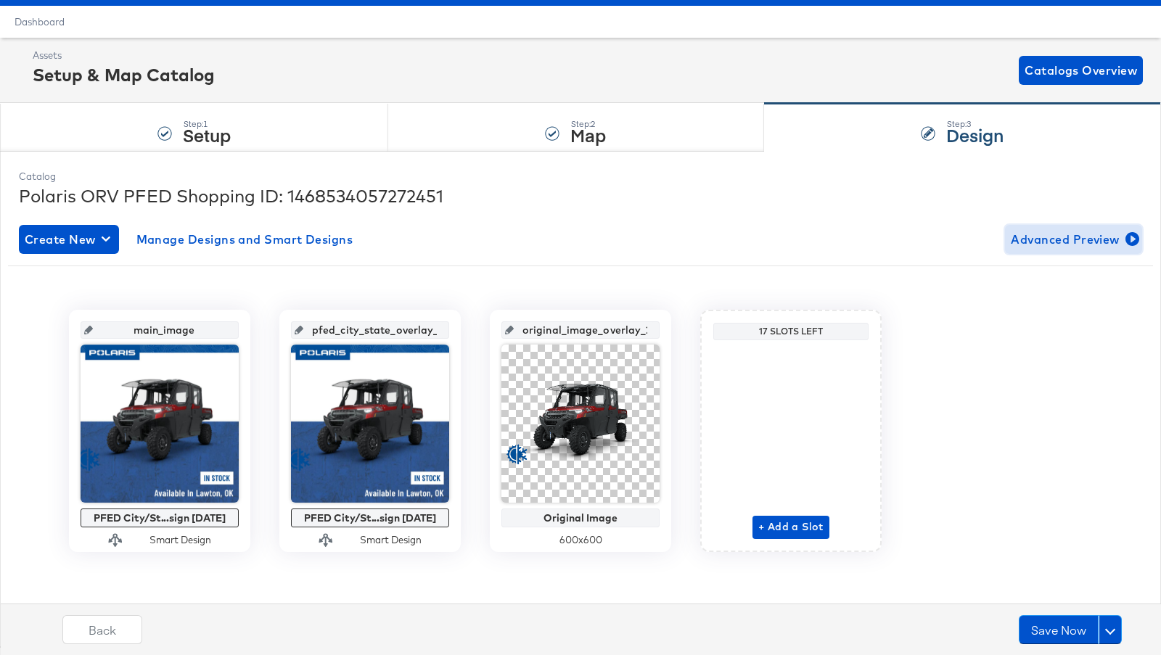
click at [1069, 240] on span "Advanced Preview" at bounding box center [1072, 239] width 125 height 20
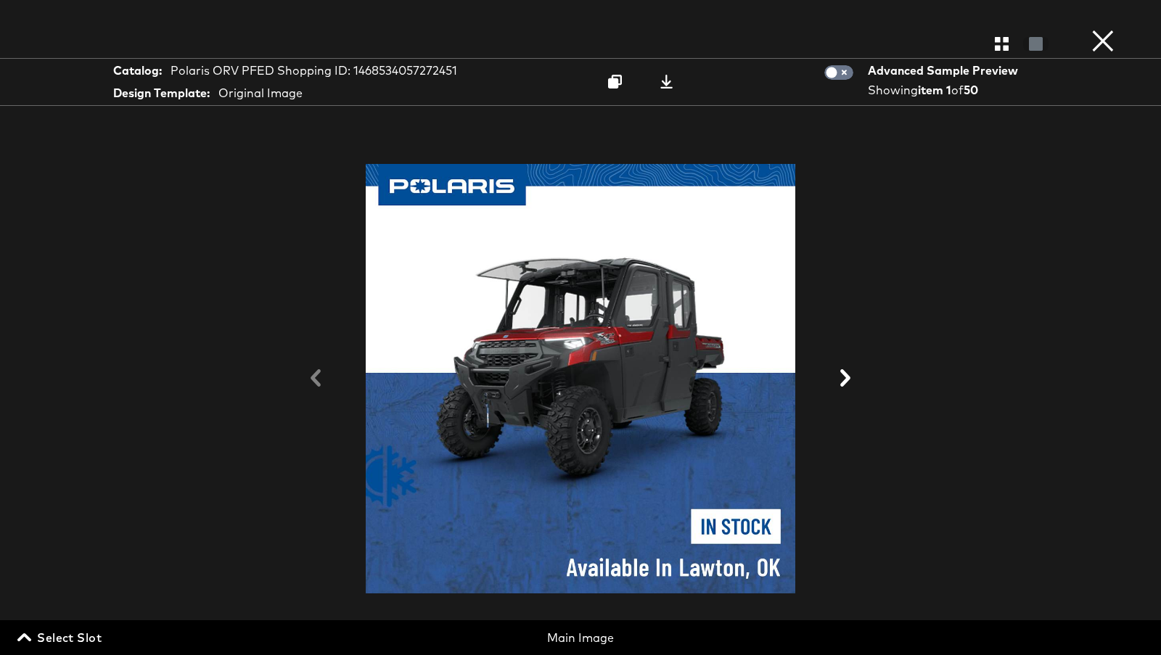
click at [57, 642] on span "Select Slot" at bounding box center [60, 637] width 81 height 20
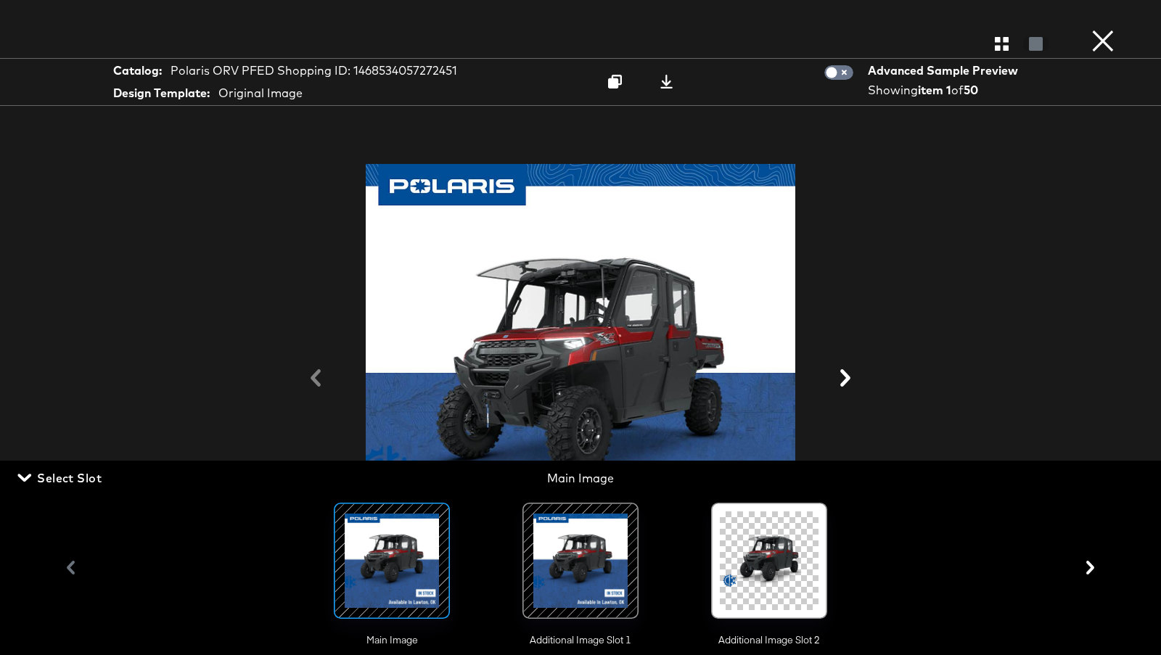
click at [772, 556] on div at bounding box center [769, 560] width 99 height 99
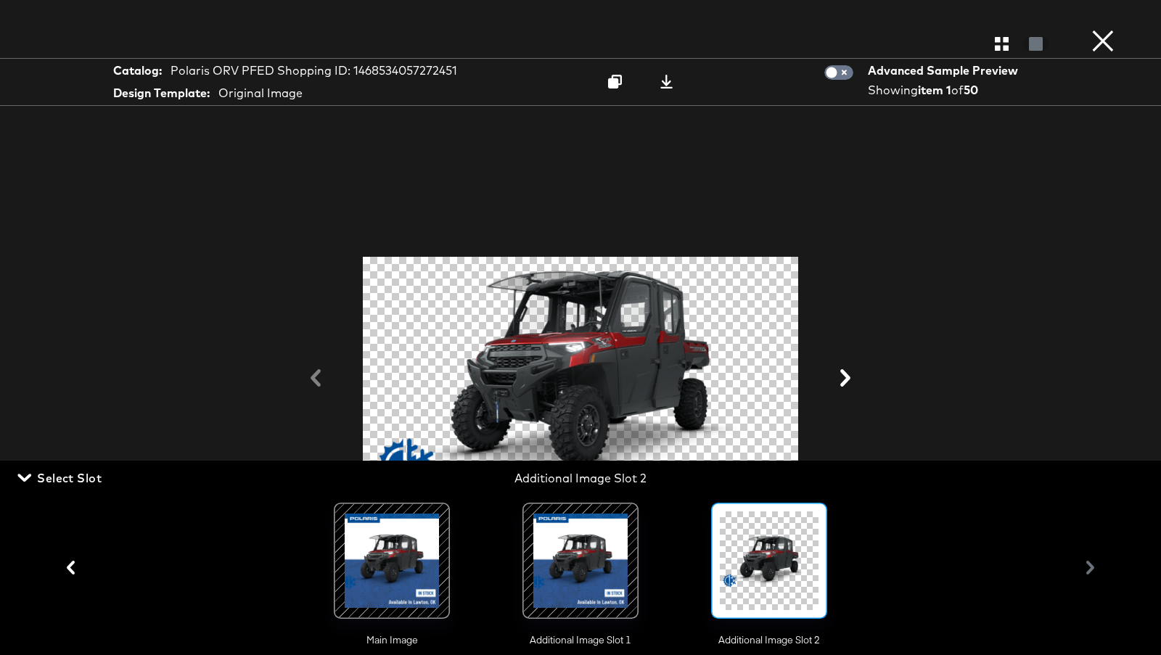
click at [989, 506] on div "Main Image Additional Image Slot 1 Additional Image Slot 2" at bounding box center [580, 567] width 1045 height 159
click at [51, 473] on span "Select Slot" at bounding box center [60, 478] width 81 height 20
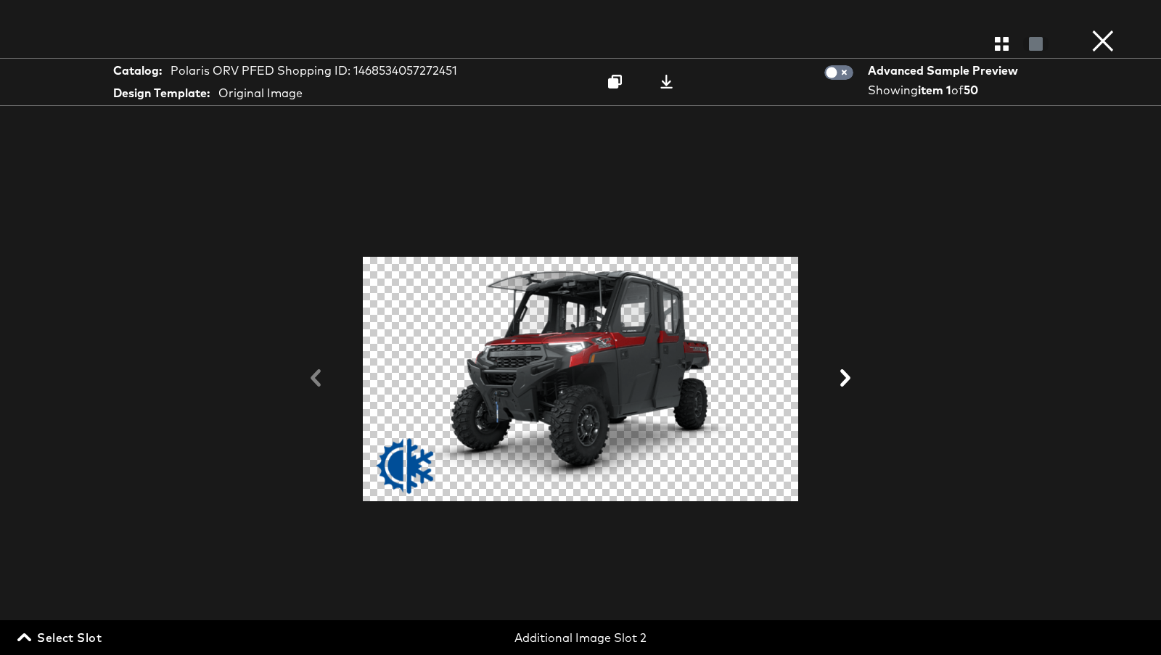
click at [836, 374] on icon at bounding box center [844, 377] width 17 height 17
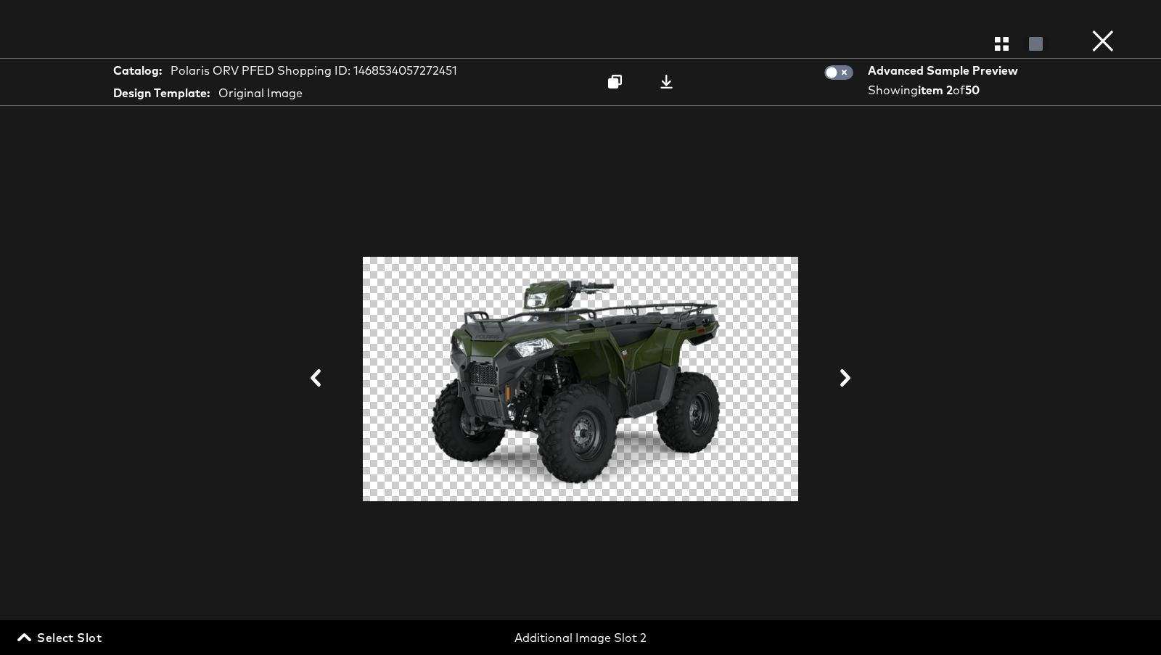
click at [841, 374] on icon at bounding box center [844, 377] width 17 height 17
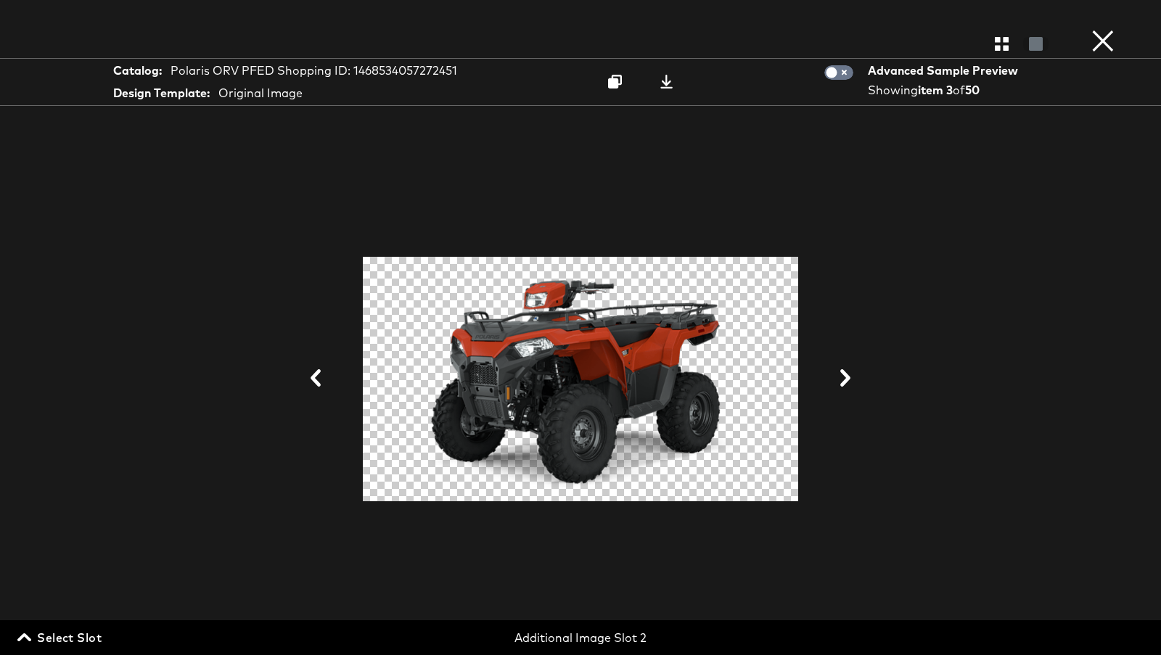
click at [841, 374] on icon at bounding box center [844, 377] width 17 height 17
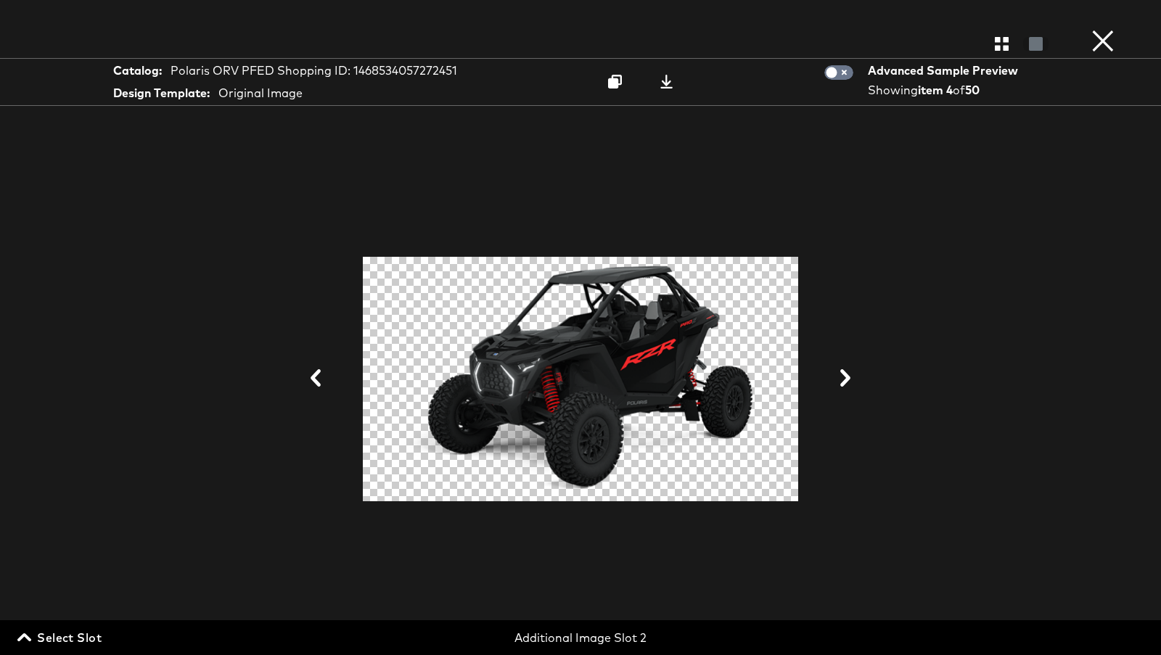
click at [841, 374] on icon at bounding box center [844, 377] width 17 height 17
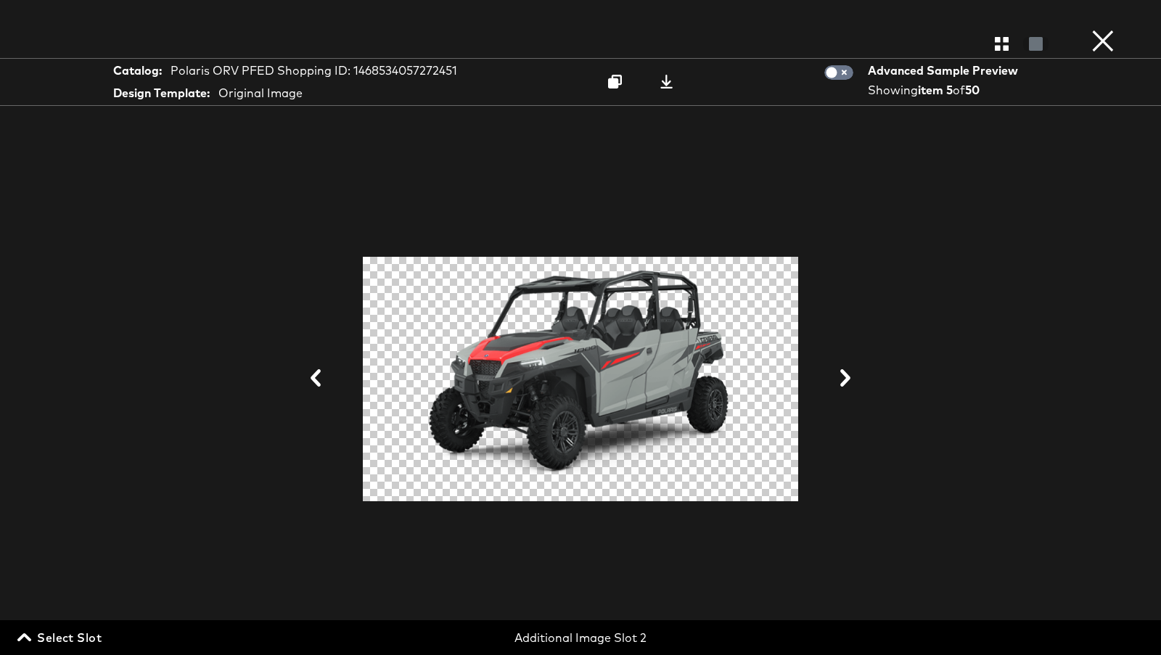
click at [841, 374] on icon at bounding box center [844, 377] width 17 height 17
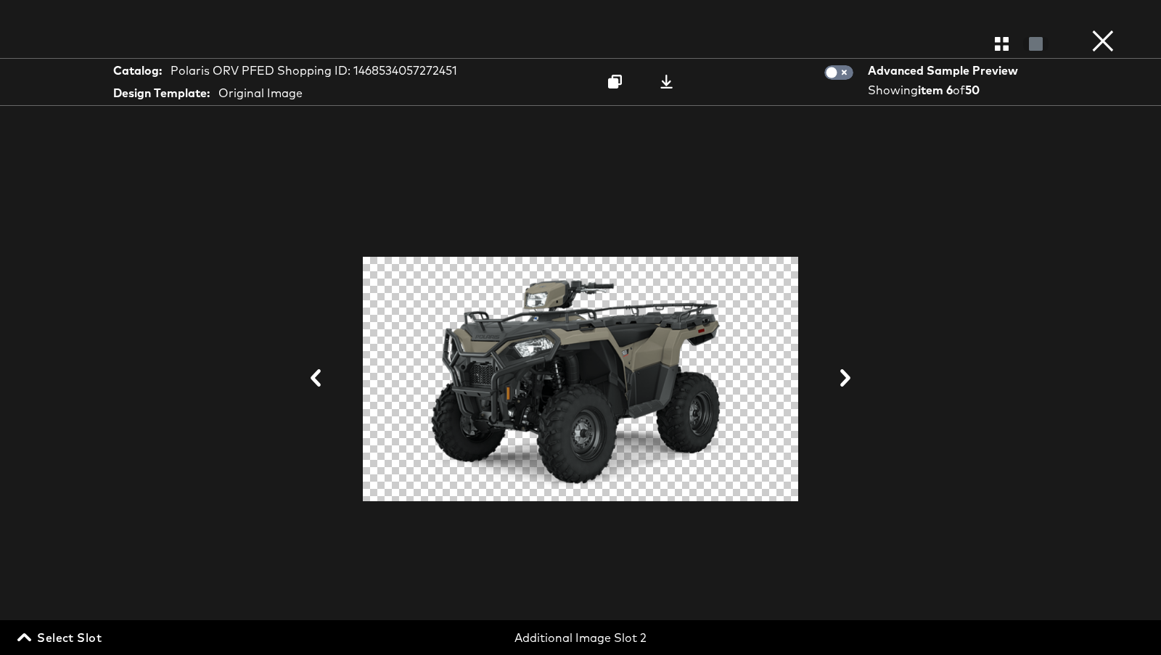
click at [19, 641] on icon "button" at bounding box center [24, 638] width 14 height 8
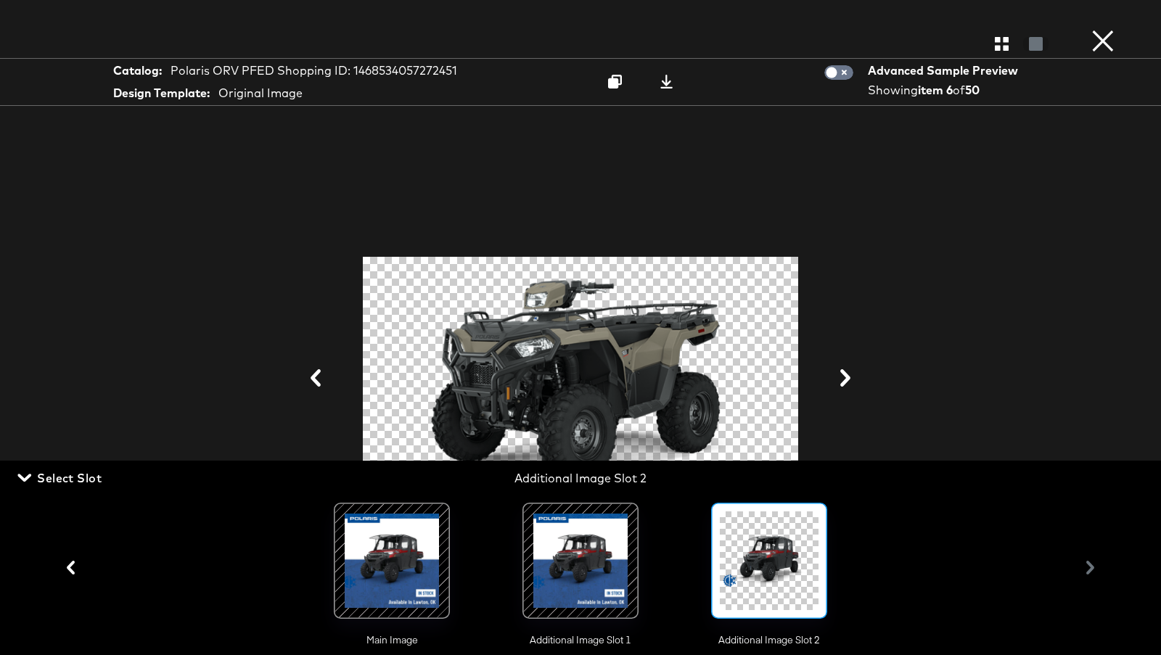
click at [566, 567] on div at bounding box center [580, 560] width 99 height 99
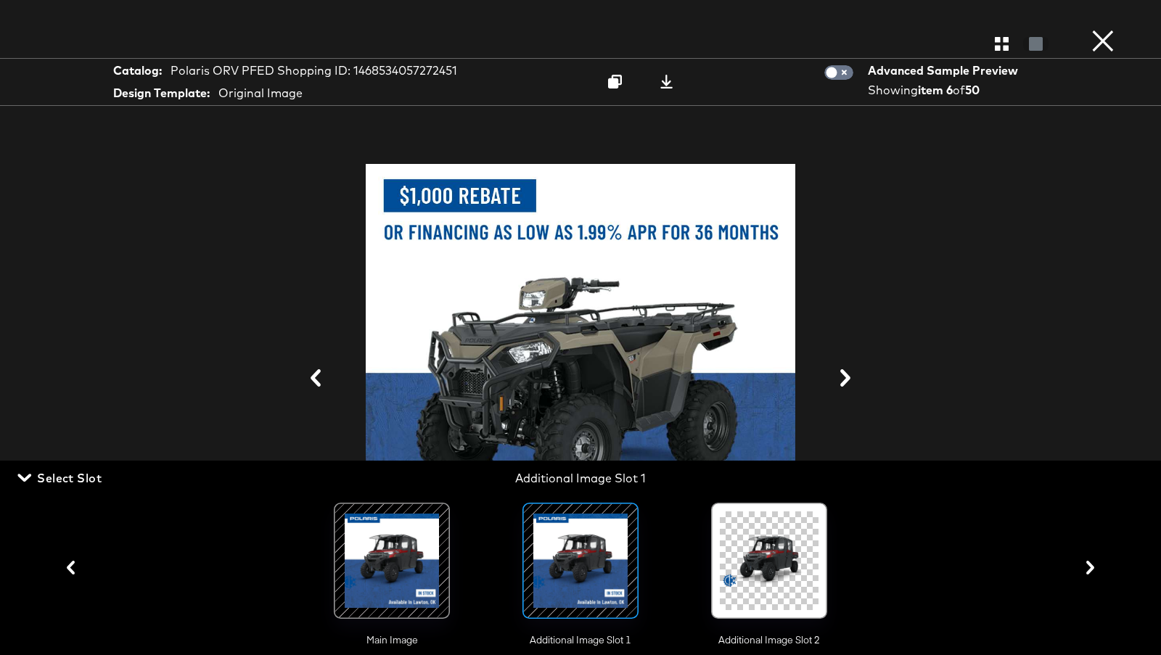
click at [934, 455] on div at bounding box center [581, 379] width 1016 height 510
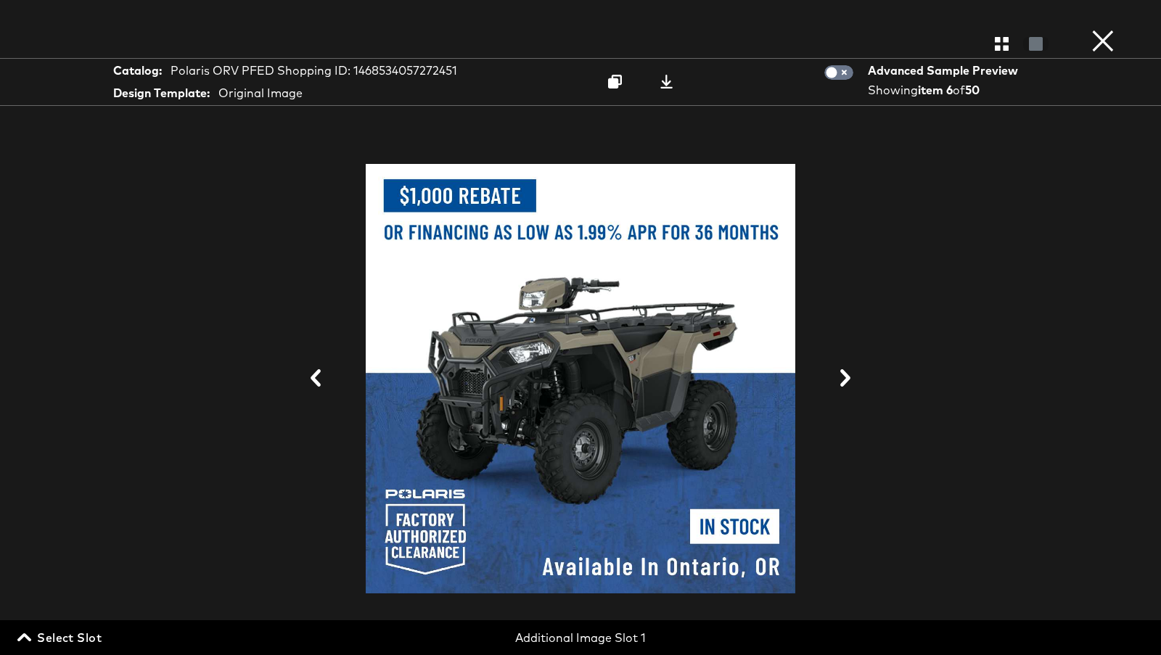
click at [1102, 29] on button "×" at bounding box center [1102, 14] width 29 height 29
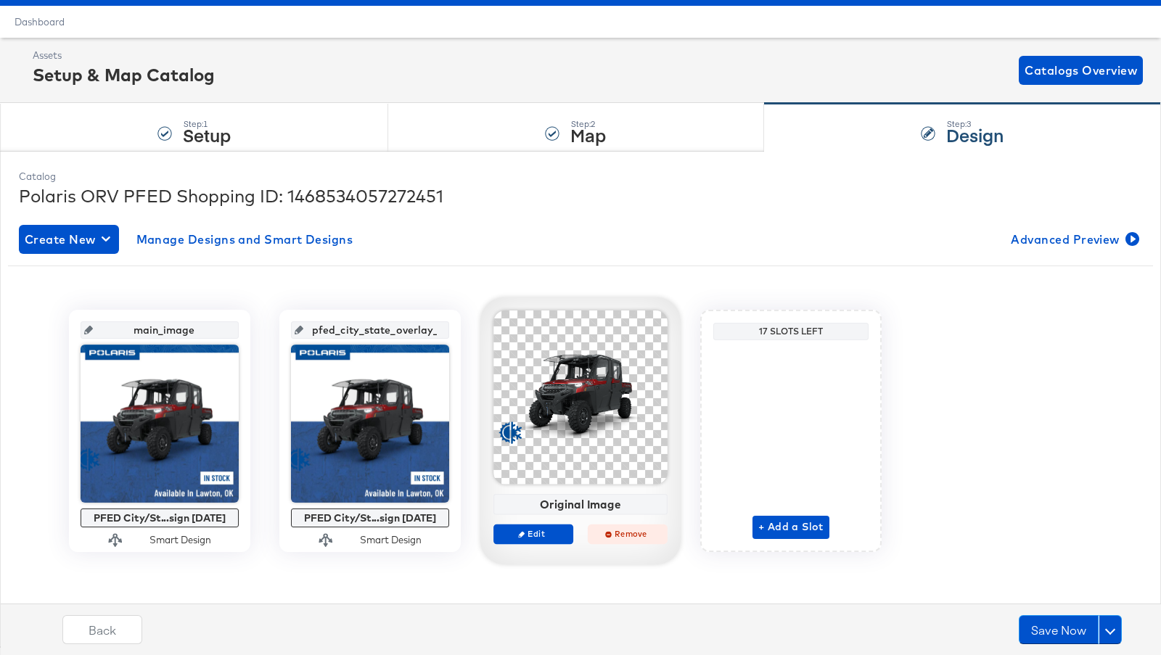
click at [627, 524] on button "Remove" at bounding box center [628, 534] width 80 height 20
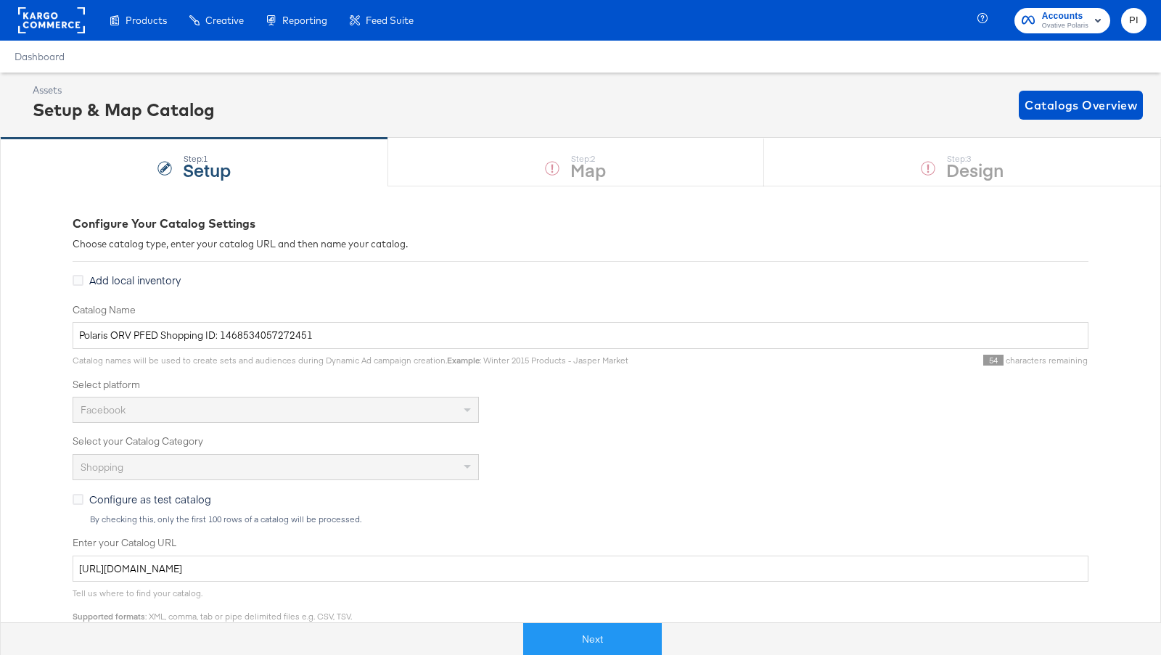
click at [56, 25] on rect at bounding box center [51, 20] width 67 height 26
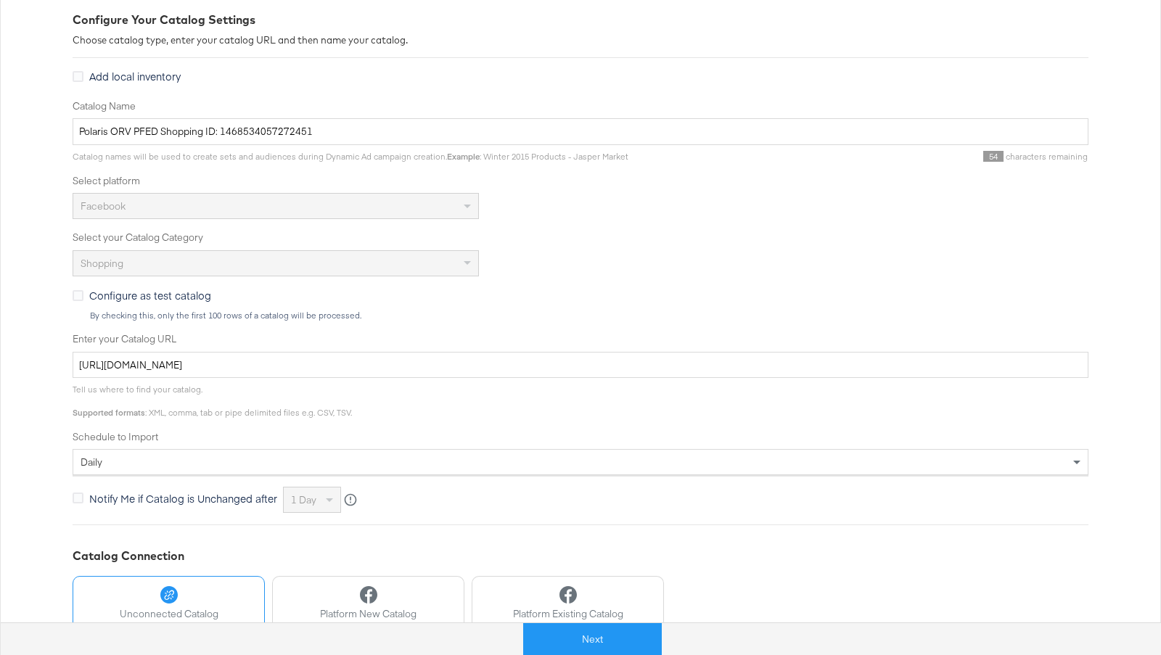
scroll to position [316, 0]
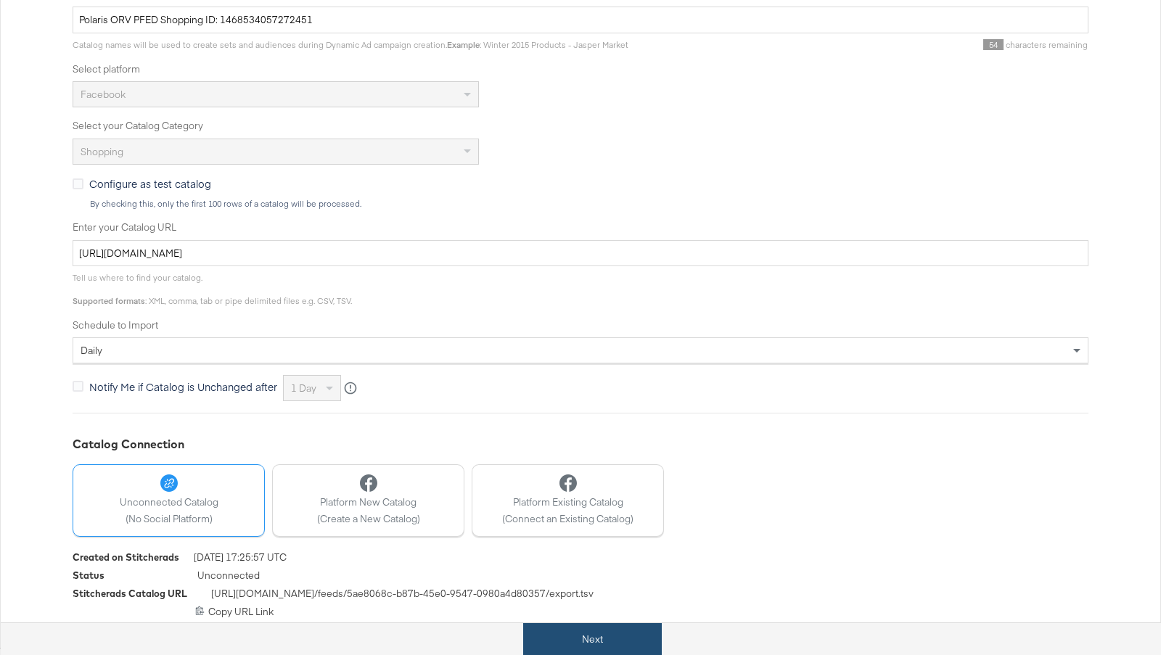
click at [583, 644] on button "Next" at bounding box center [592, 639] width 139 height 33
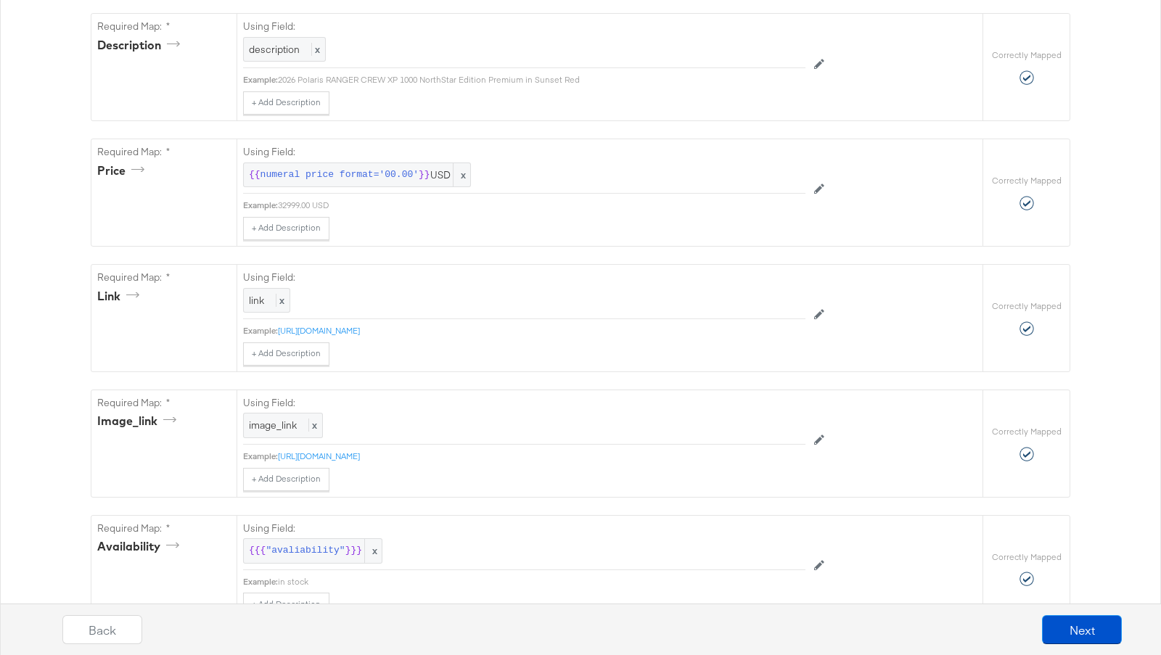
scroll to position [580, 0]
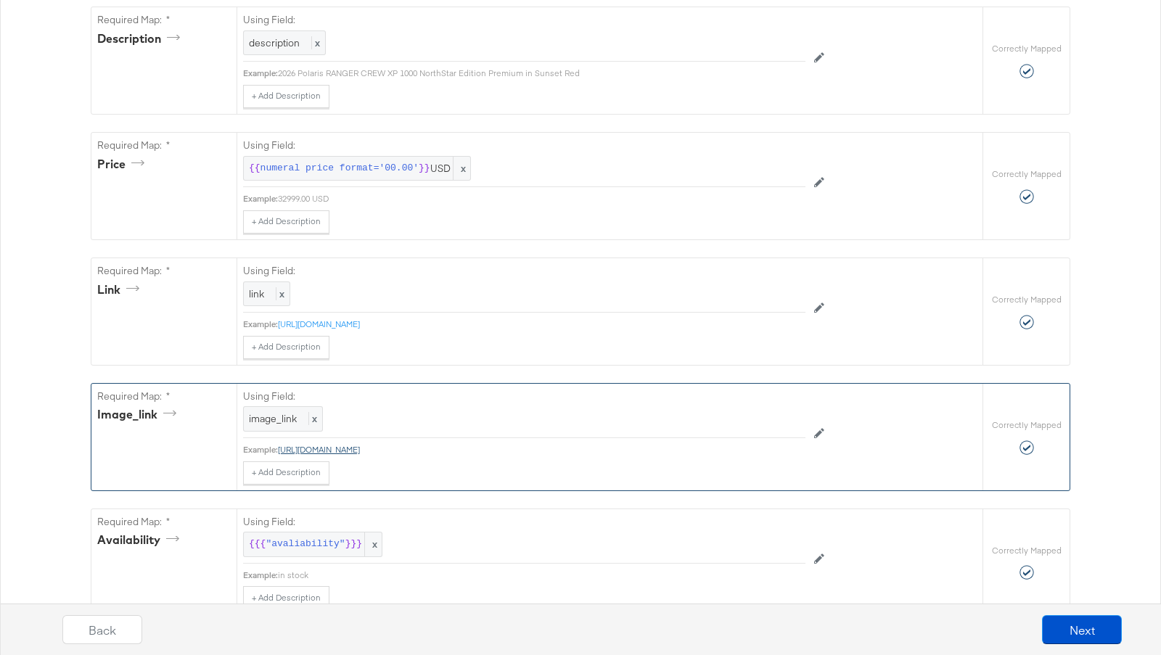
click at [360, 444] on link "[URL][DOMAIN_NAME]" at bounding box center [319, 449] width 82 height 11
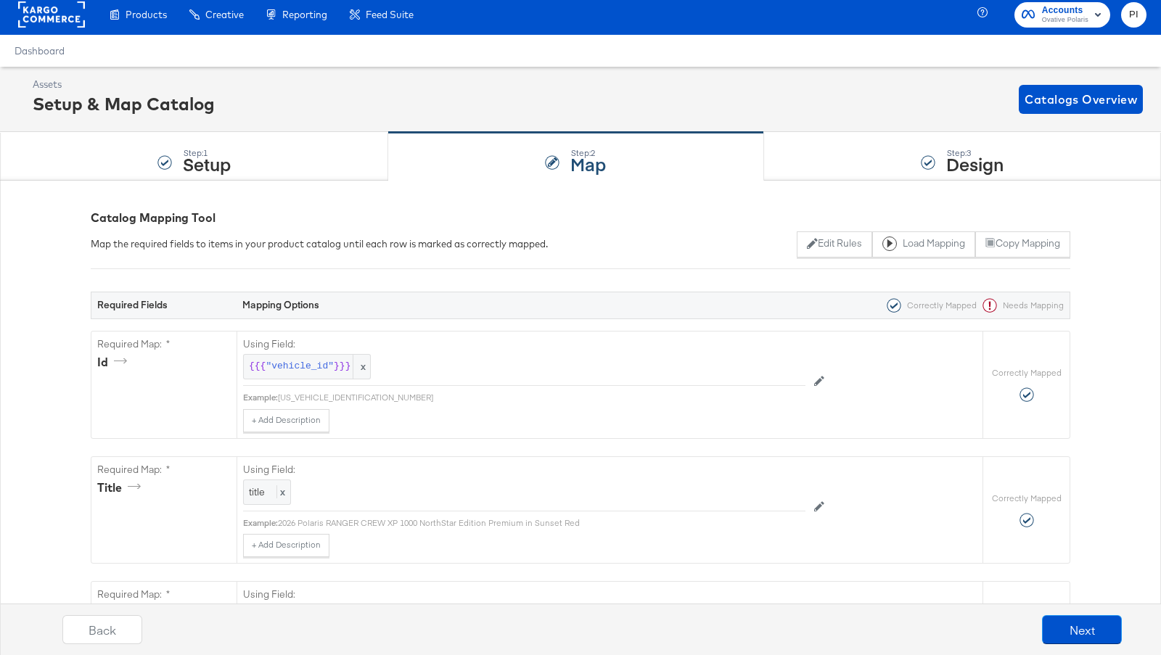
scroll to position [8, 0]
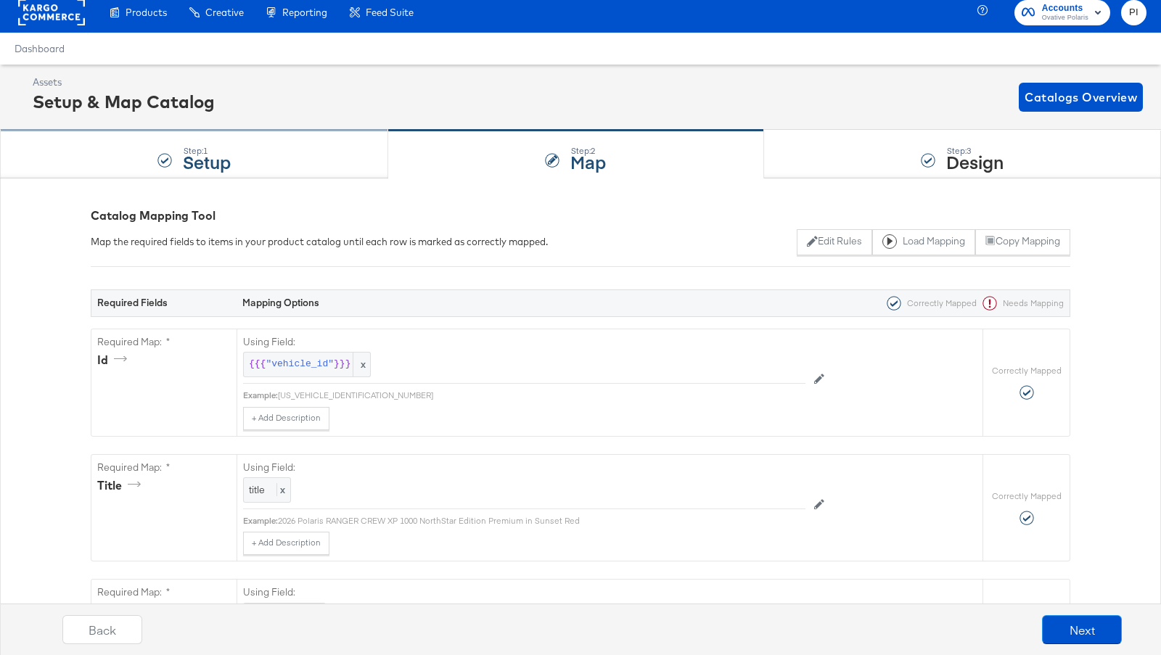
click at [245, 143] on div "Step: 1 Setup" at bounding box center [194, 155] width 388 height 48
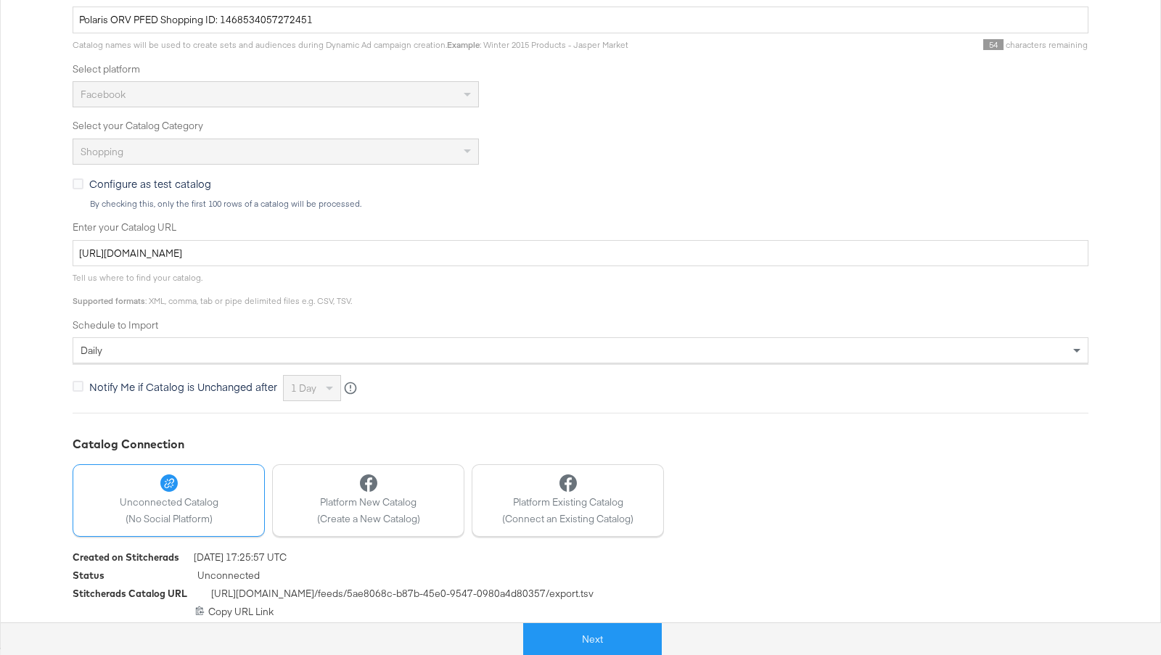
scroll to position [0, 0]
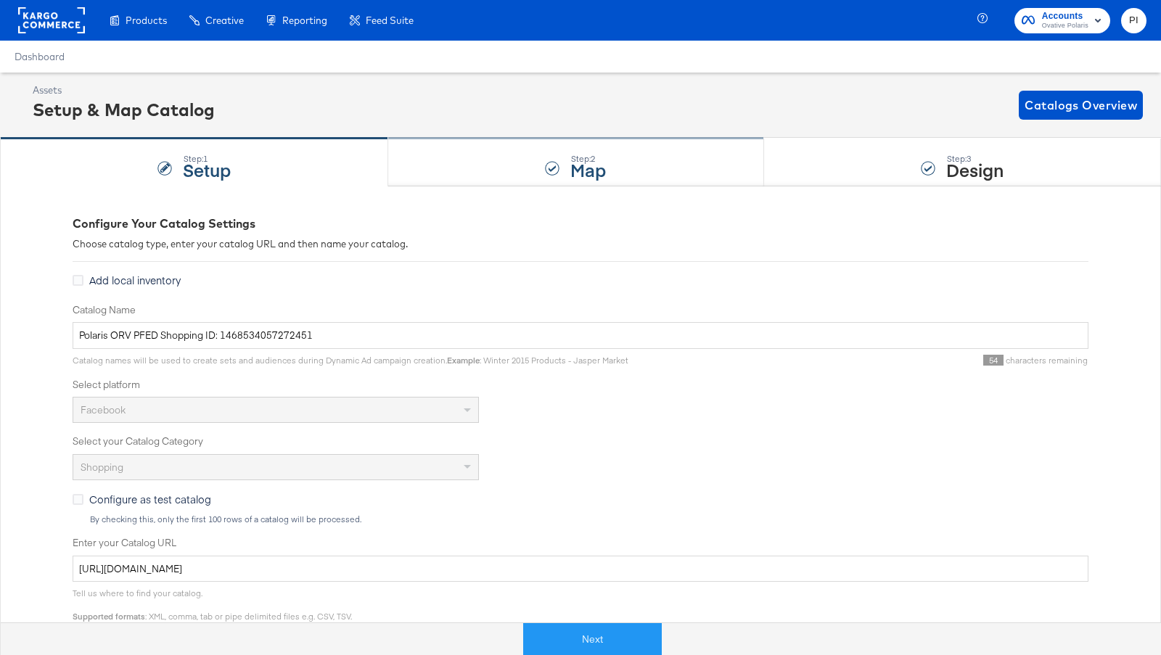
click at [660, 166] on div "Step: 2 Map" at bounding box center [575, 163] width 375 height 48
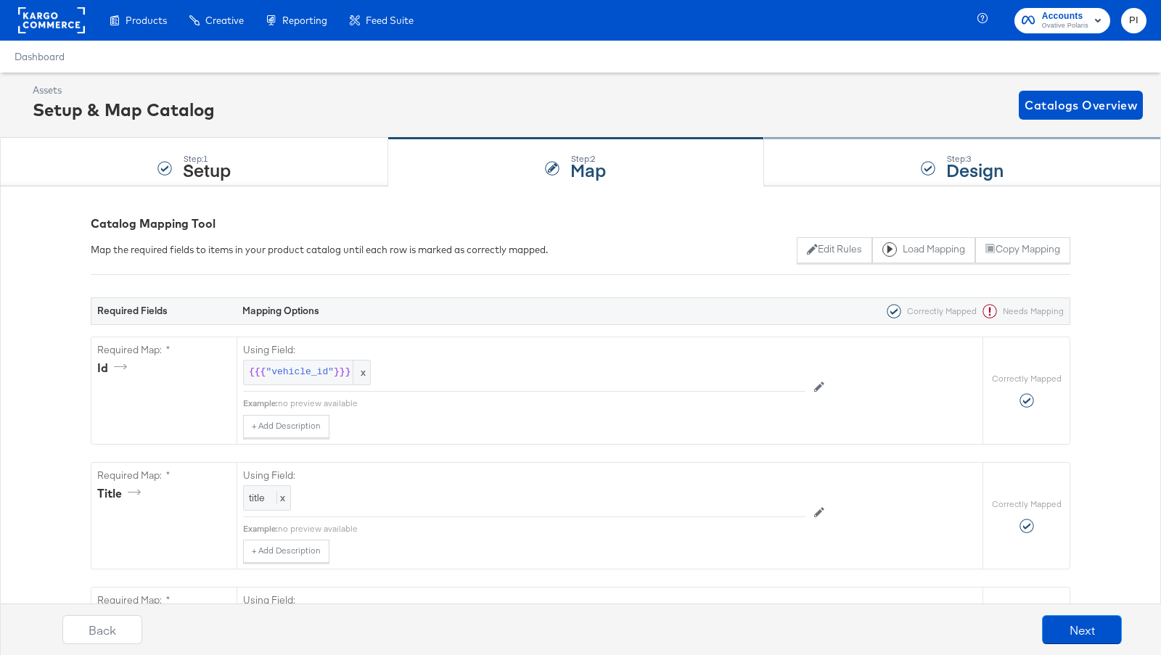
click at [834, 160] on div "Step: 3 Design" at bounding box center [962, 163] width 397 height 48
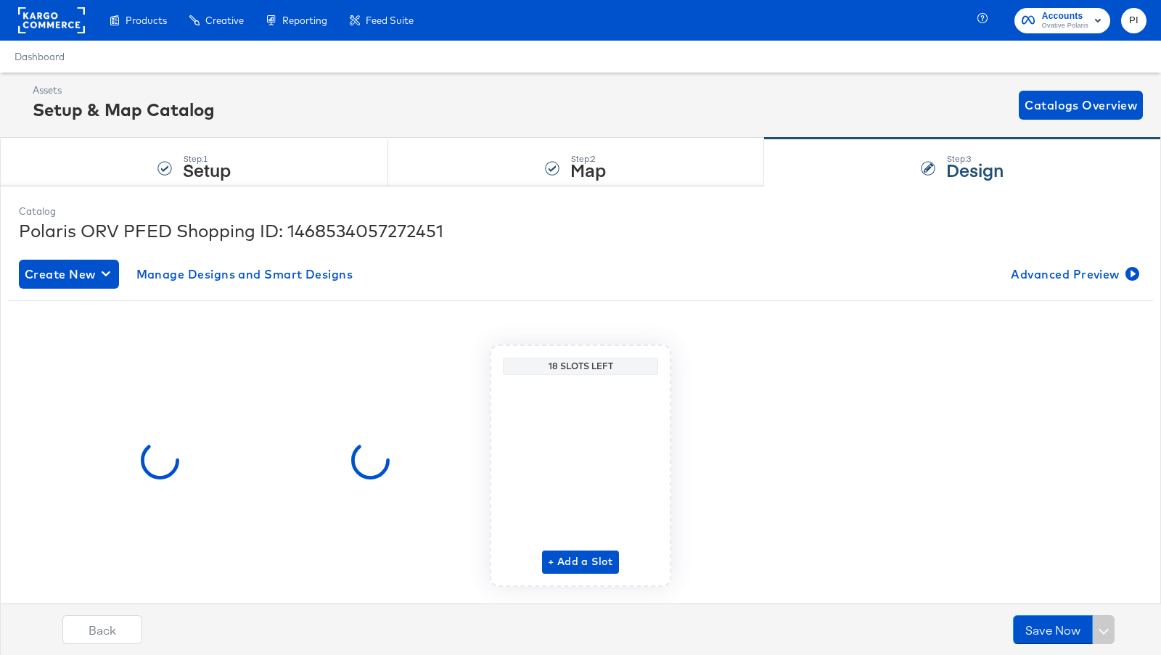
scroll to position [35, 0]
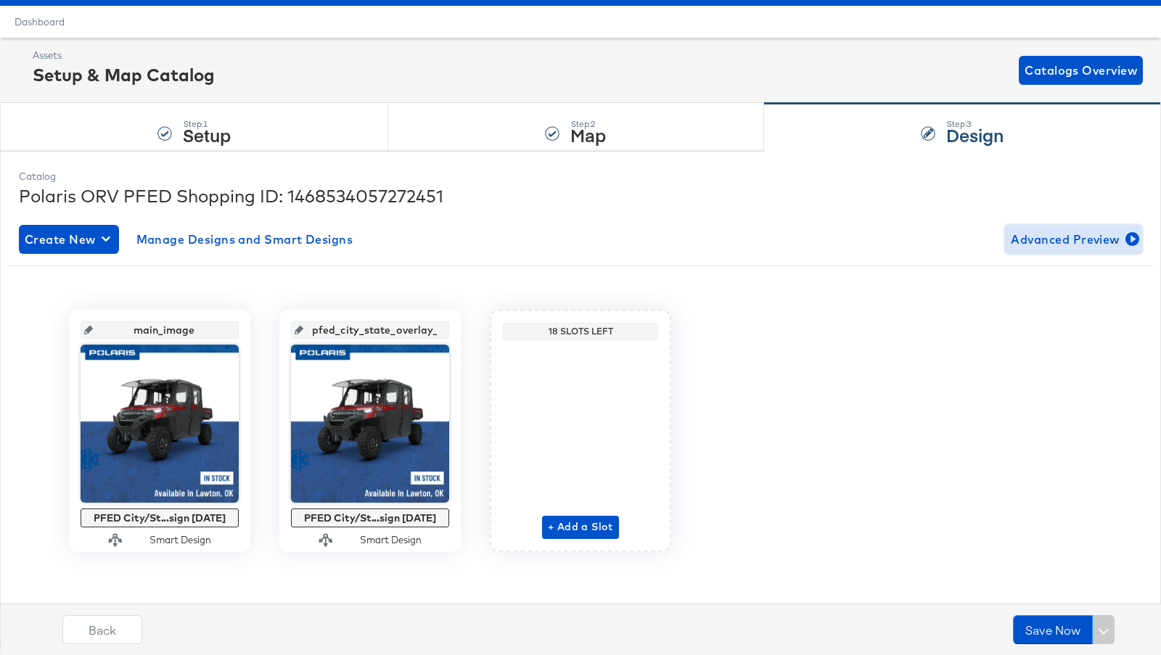
click at [1077, 242] on span "Advanced Preview" at bounding box center [1072, 239] width 125 height 20
